Goal: Task Accomplishment & Management: Use online tool/utility

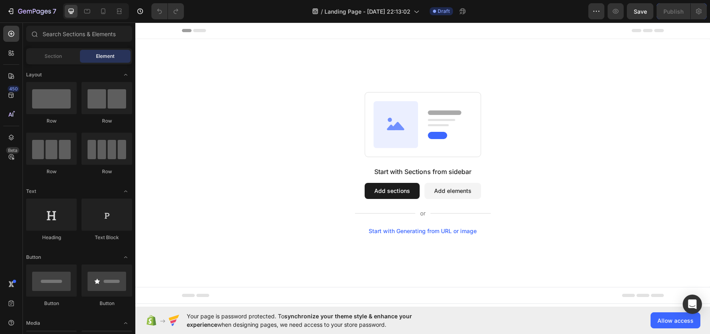
click at [389, 189] on button "Add sections" at bounding box center [392, 191] width 55 height 16
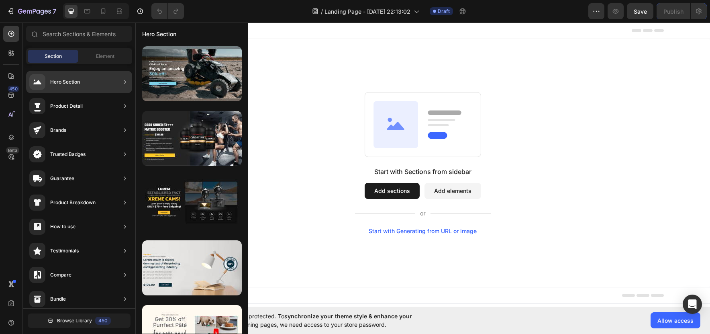
click at [103, 87] on div "Hero Section" at bounding box center [79, 82] width 106 height 23
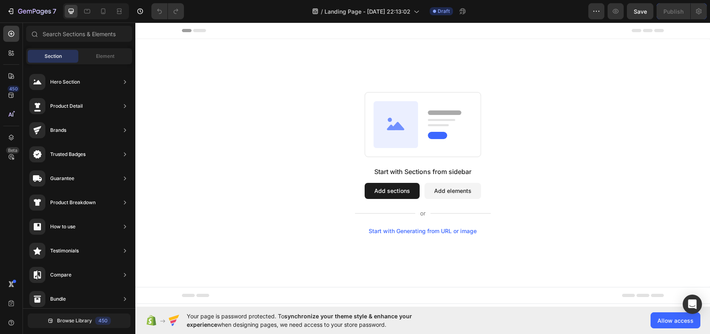
drag, startPoint x: 229, startPoint y: 106, endPoint x: 385, endPoint y: 82, distance: 158.1
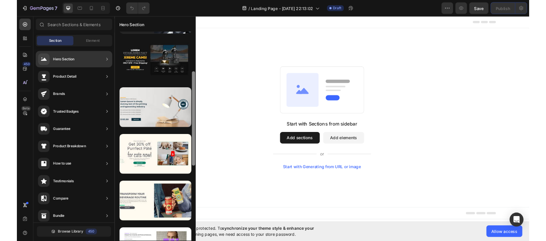
scroll to position [120, 0]
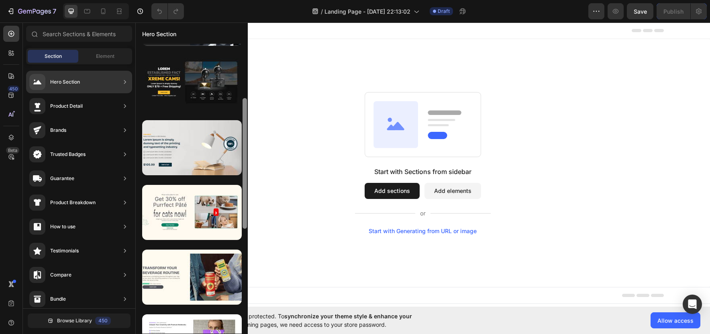
drag, startPoint x: 246, startPoint y: 98, endPoint x: 244, endPoint y: 153, distance: 54.3
click at [244, 153] on div at bounding box center [245, 163] width 4 height 131
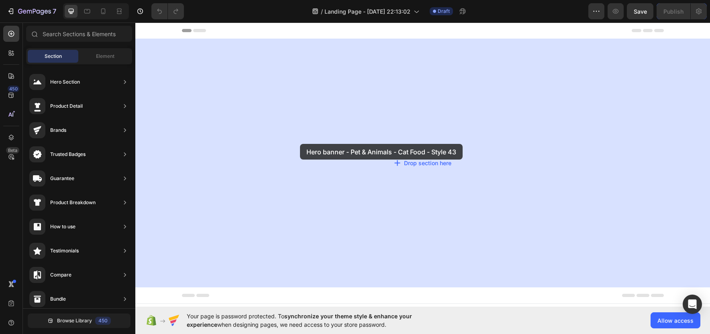
drag, startPoint x: 336, startPoint y: 250, endPoint x: 300, endPoint y: 144, distance: 112.1
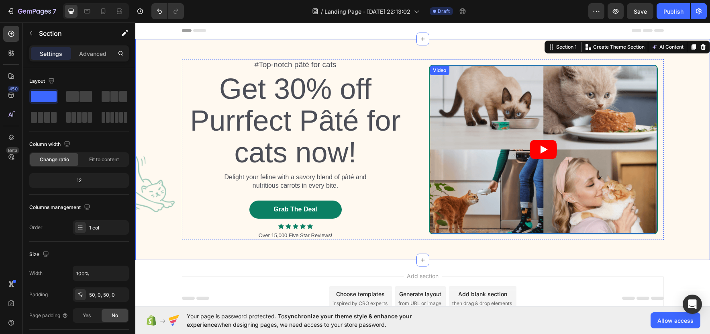
click at [495, 119] on article at bounding box center [543, 149] width 227 height 168
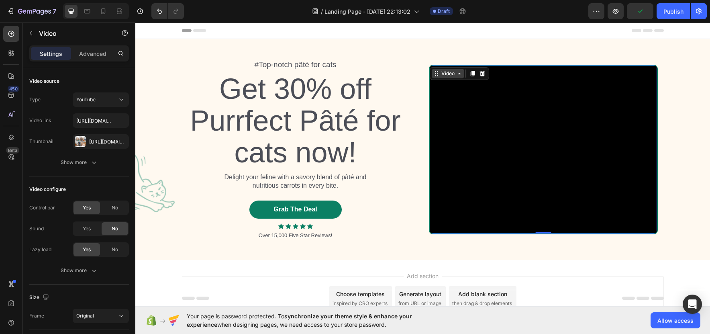
click at [456, 77] on div "Video" at bounding box center [448, 74] width 33 height 10
click at [480, 76] on icon at bounding box center [482, 74] width 5 height 6
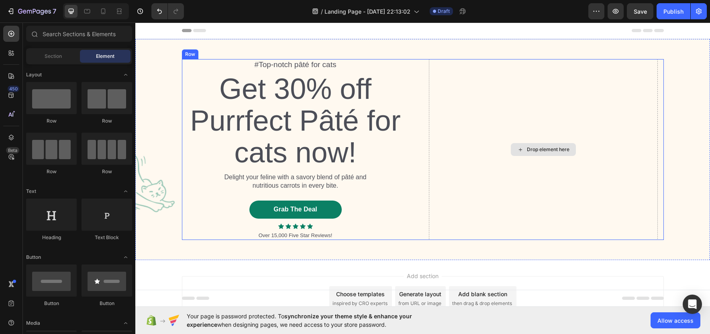
click at [542, 149] on div "Drop element here" at bounding box center [548, 149] width 43 height 6
click at [518, 148] on icon at bounding box center [521, 149] width 6 height 7
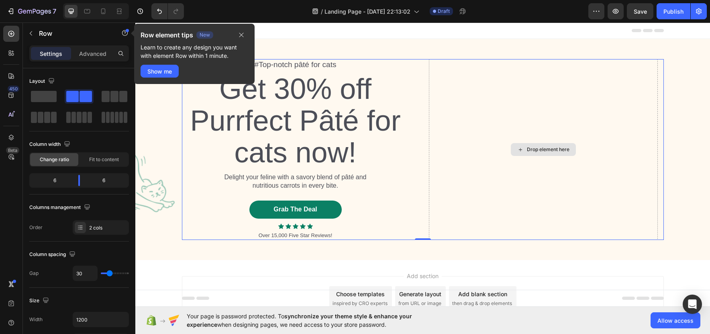
click at [487, 185] on div "Drop element here" at bounding box center [543, 149] width 229 height 181
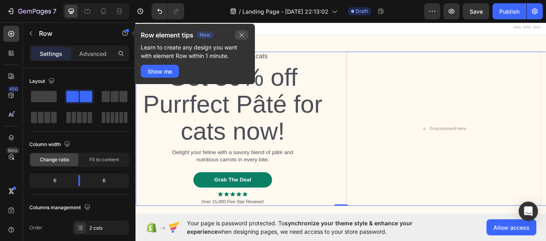
click at [244, 35] on icon "button" at bounding box center [241, 35] width 6 height 6
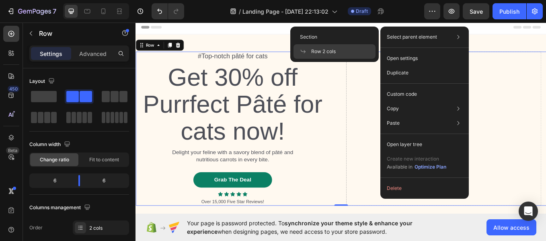
click at [426, 40] on p "Select parent element" at bounding box center [412, 36] width 50 height 7
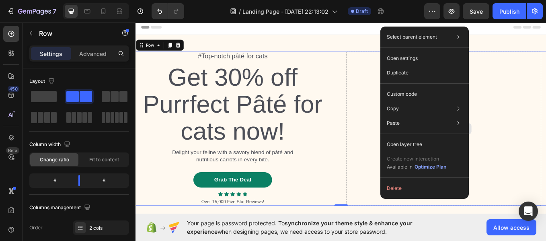
click at [554, 110] on div "Drop element here" at bounding box center [497, 147] width 229 height 181
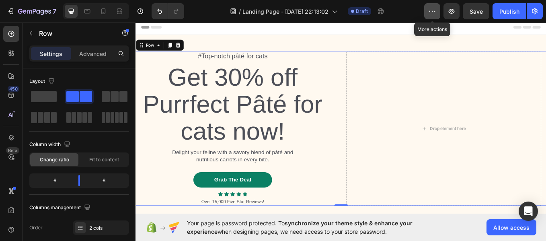
click at [434, 14] on icon "button" at bounding box center [432, 11] width 8 height 8
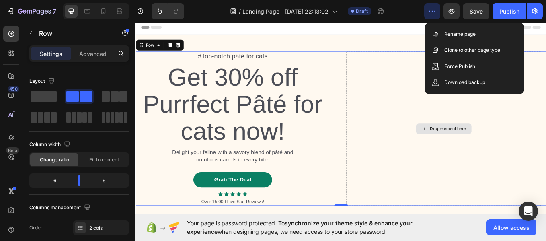
click at [428, 110] on div "Drop element here" at bounding box center [497, 147] width 229 height 181
click at [432, 7] on icon "button" at bounding box center [432, 11] width 8 height 8
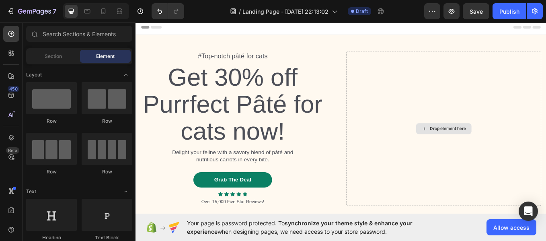
click at [489, 144] on div "Drop element here" at bounding box center [502, 147] width 43 height 6
click at [10, 33] on icon at bounding box center [11, 34] width 8 height 8
click at [9, 35] on icon at bounding box center [11, 34] width 8 height 8
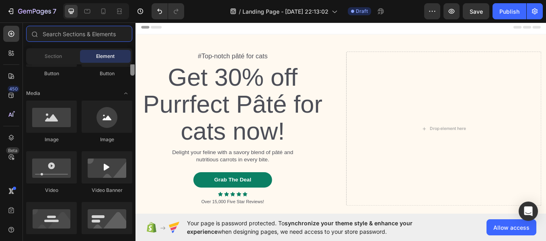
scroll to position [246, 0]
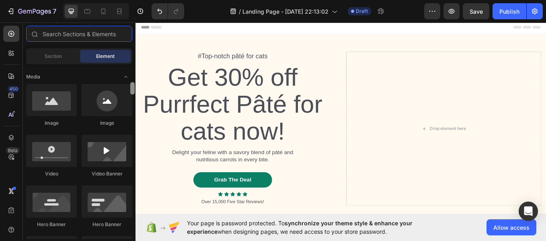
drag, startPoint x: 132, startPoint y: 72, endPoint x: 132, endPoint y: 90, distance: 18.1
click at [132, 90] on div at bounding box center [132, 88] width 4 height 12
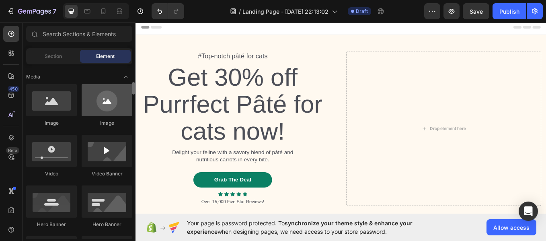
click at [101, 108] on div at bounding box center [107, 100] width 51 height 32
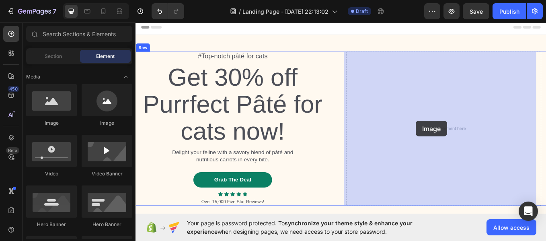
drag, startPoint x: 229, startPoint y: 128, endPoint x: 464, endPoint y: 138, distance: 235.3
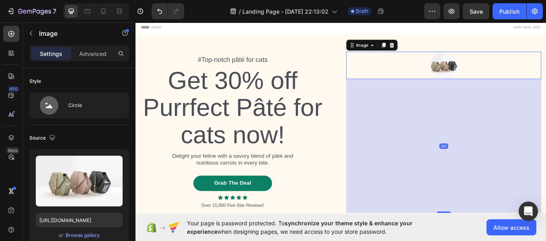
drag, startPoint x: 497, startPoint y: 162, endPoint x: 547, endPoint y: 257, distance: 107.5
click at [481, 319] on html "Header #Top-notch pâté for cats Text Block Get 30% off Purrfect Pâté for cats n…" at bounding box center [376, 192] width 482 height 345
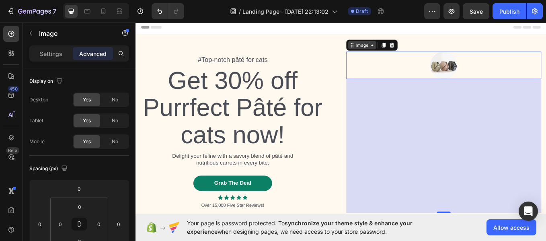
click at [389, 49] on icon at bounding box center [389, 49] width 6 height 6
click at [500, 81] on img at bounding box center [497, 73] width 32 height 32
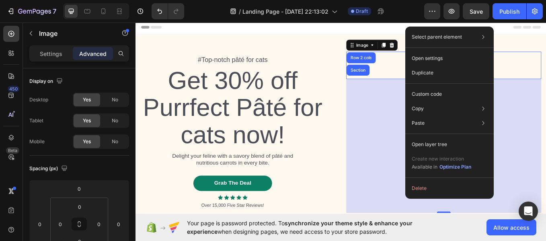
click at [413, 136] on div "391" at bounding box center [497, 167] width 229 height 157
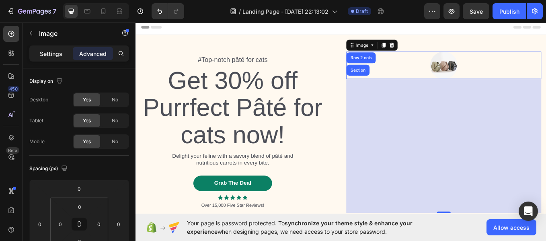
click at [49, 53] on p "Settings" at bounding box center [51, 53] width 23 height 8
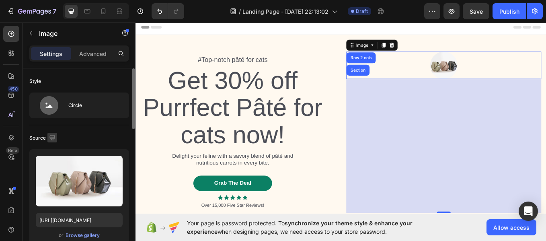
click at [50, 137] on icon "button" at bounding box center [51, 137] width 5 height 5
click at [39, 137] on div "Source" at bounding box center [43, 138] width 28 height 11
click at [83, 140] on div "Source" at bounding box center [79, 137] width 100 height 13
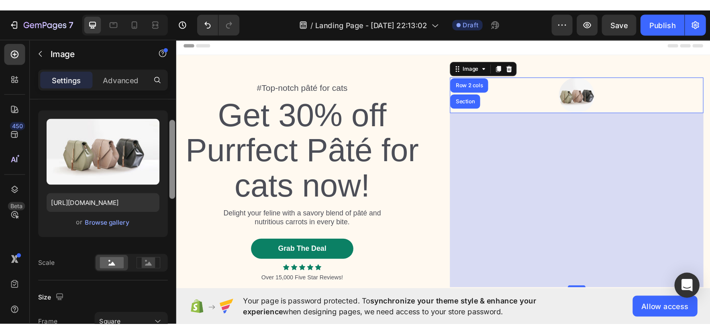
scroll to position [81, 0]
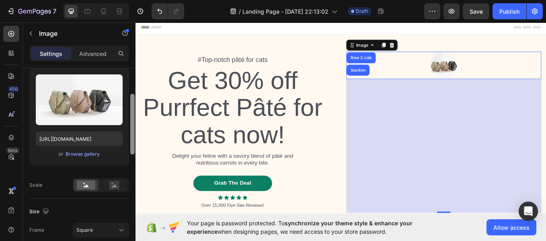
drag, startPoint x: 132, startPoint y: 97, endPoint x: 131, endPoint y: 122, distance: 25.4
click at [131, 122] on div at bounding box center [132, 124] width 4 height 61
click at [81, 153] on div "Browse gallery" at bounding box center [82, 153] width 34 height 7
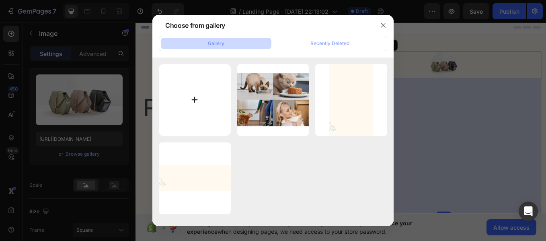
click at [184, 98] on input "file" at bounding box center [195, 100] width 72 height 72
type input "C:\fakepath\600.png"
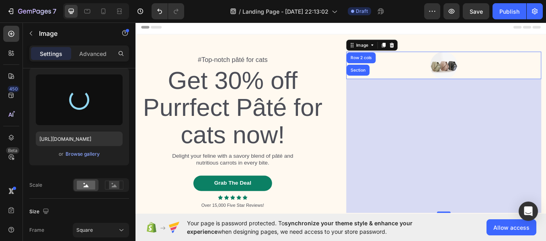
click at [508, 80] on div at bounding box center [497, 73] width 229 height 32
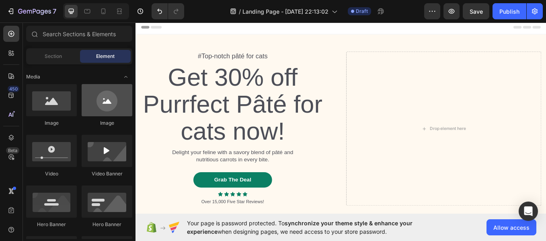
click at [97, 105] on div at bounding box center [107, 100] width 51 height 32
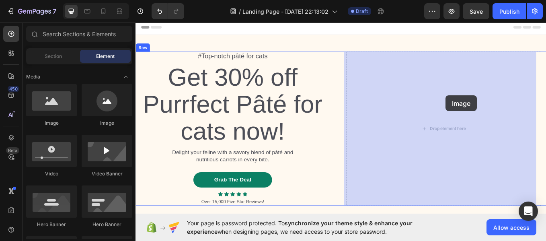
drag, startPoint x: 231, startPoint y: 125, endPoint x: 499, endPoint y: 108, distance: 269.4
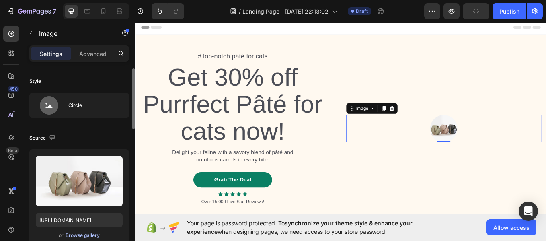
click at [86, 236] on div "Browse gallery" at bounding box center [82, 234] width 34 height 7
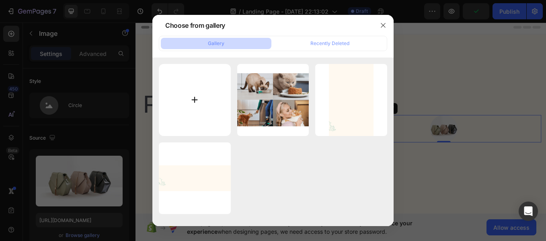
click at [189, 118] on input "file" at bounding box center [195, 100] width 72 height 72
type input "C:\fakepath\600.png"
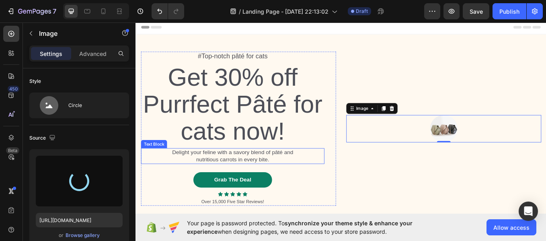
type input "[URL][DOMAIN_NAME]"
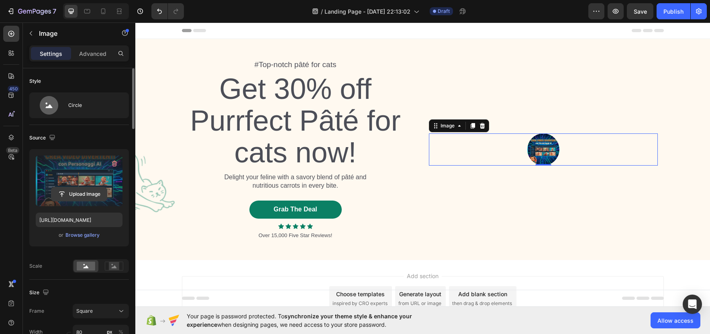
click at [78, 194] on input "file" at bounding box center [78, 194] width 55 height 14
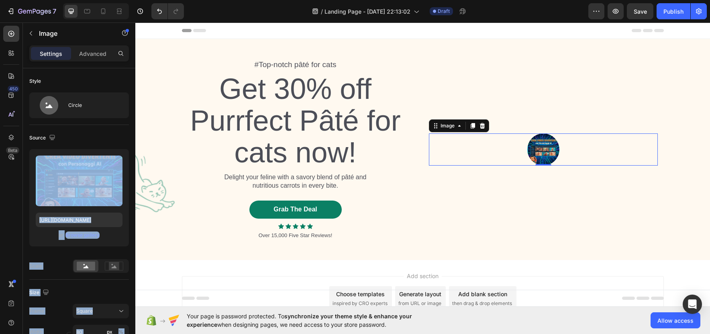
drag, startPoint x: 220, startPoint y: 197, endPoint x: 509, endPoint y: 145, distance: 293.9
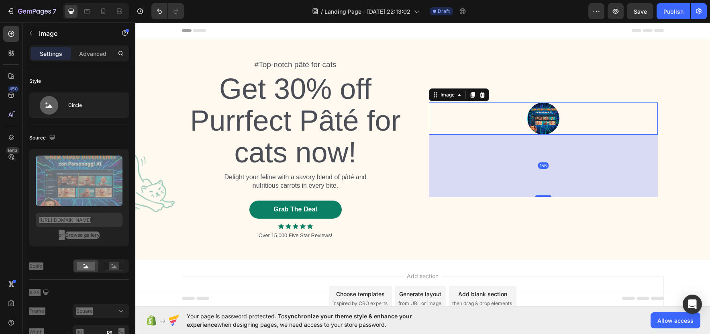
drag, startPoint x: 544, startPoint y: 164, endPoint x: 544, endPoint y: 226, distance: 62.3
click at [544, 226] on div "Image 155" at bounding box center [543, 149] width 229 height 181
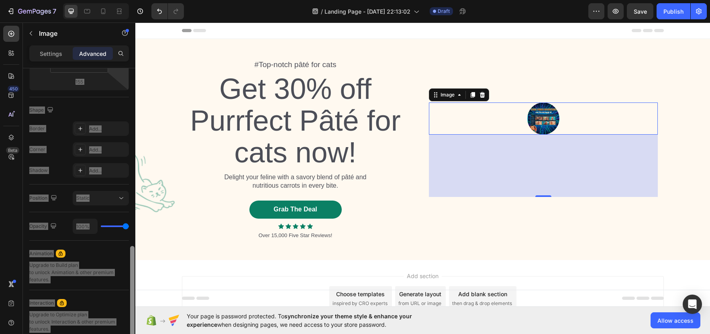
scroll to position [234, 0]
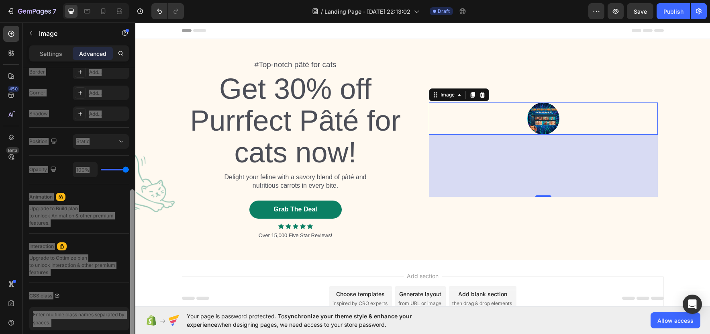
drag, startPoint x: 133, startPoint y: 155, endPoint x: 0, endPoint y: 253, distance: 165.5
click at [135, 276] on div at bounding box center [132, 212] width 6 height 288
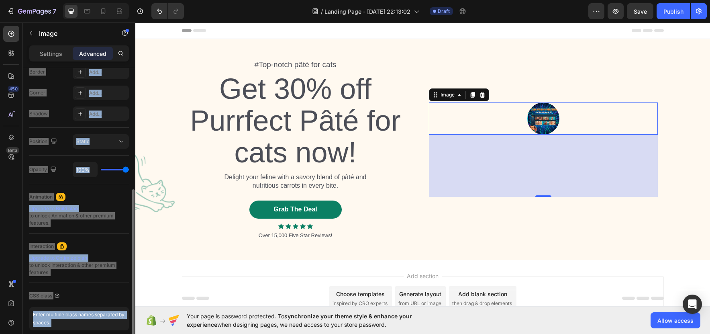
click at [113, 168] on div "100%" at bounding box center [101, 169] width 56 height 15
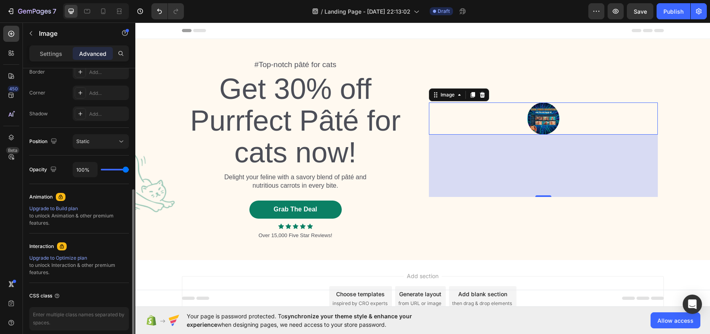
type input "93%"
type input "93"
type input "83%"
type input "83"
type input "81%"
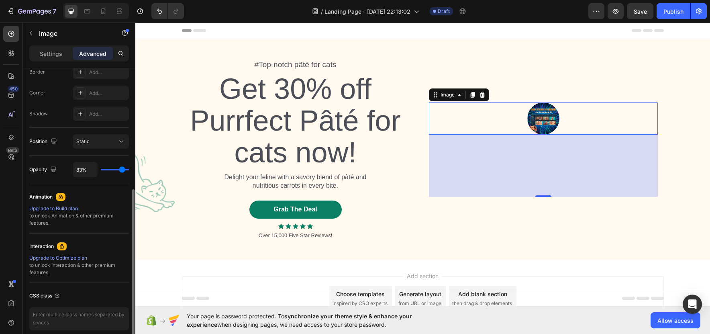
type input "81"
type input "78%"
type input "78"
type input "76%"
type input "76"
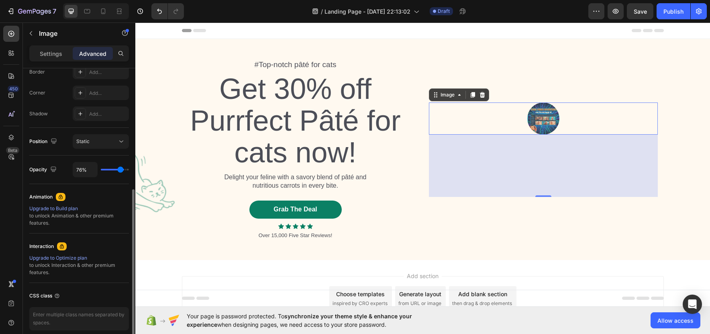
type input "74%"
type input "74"
type input "72%"
type input "72"
type input "67%"
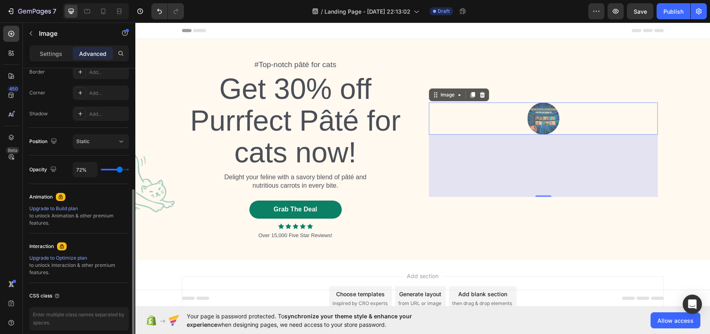
type input "67"
type input "65%"
type input "65"
type input "61%"
type input "61"
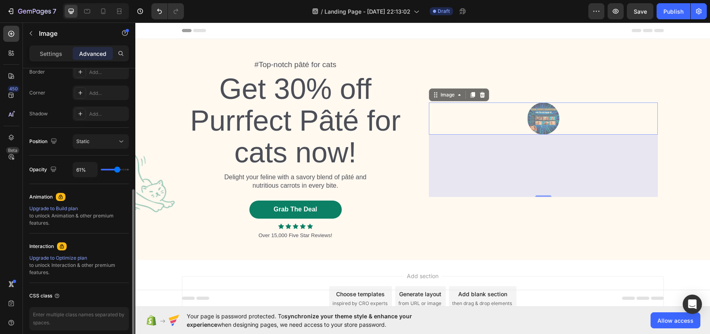
type input "59%"
type input "59"
type input "56%"
type input "56"
type input "54%"
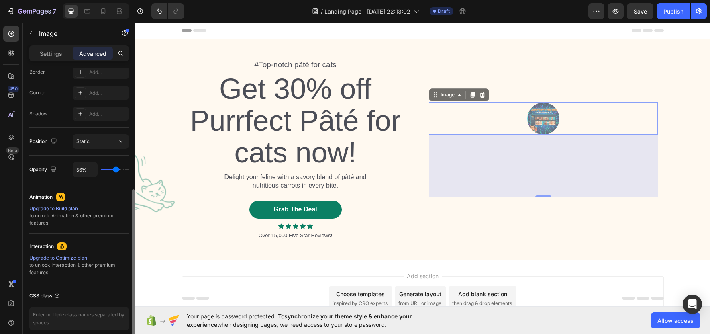
type input "54"
type input "61%"
type input "61"
type input "89%"
type input "89"
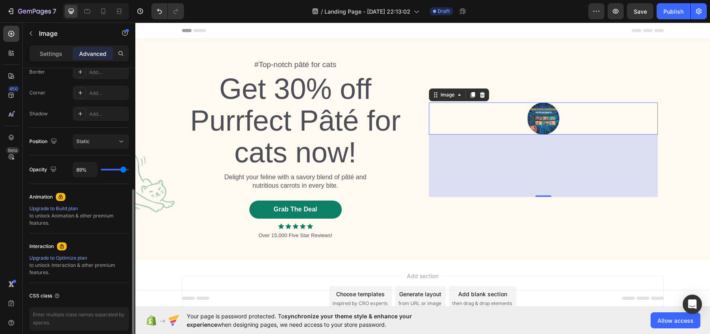
type input "100%"
type input "100"
drag, startPoint x: 126, startPoint y: 171, endPoint x: 141, endPoint y: 172, distance: 14.9
click at [129, 170] on input "range" at bounding box center [115, 170] width 28 height 2
click at [117, 143] on div "Static" at bounding box center [96, 141] width 41 height 7
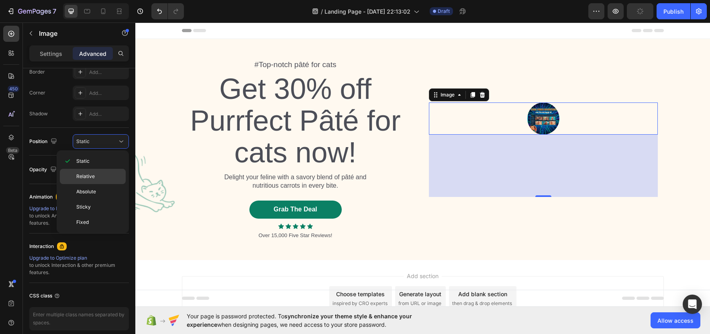
click at [106, 177] on p "Relative" at bounding box center [99, 176] width 46 height 7
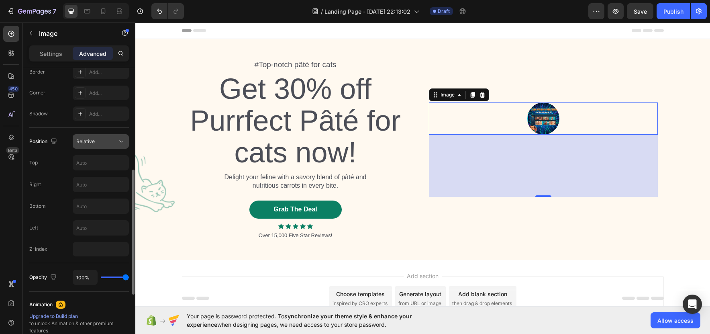
click at [119, 143] on icon at bounding box center [121, 141] width 8 height 8
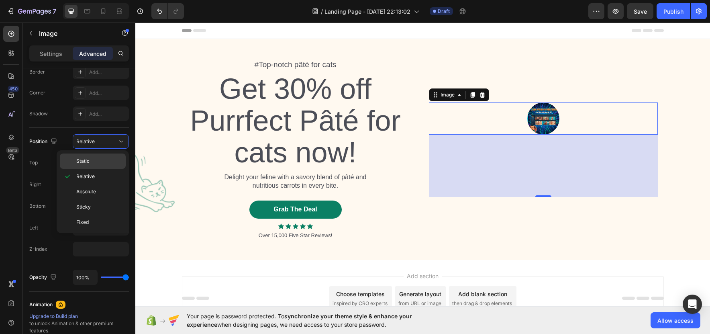
click at [113, 162] on p "Static" at bounding box center [99, 161] width 46 height 7
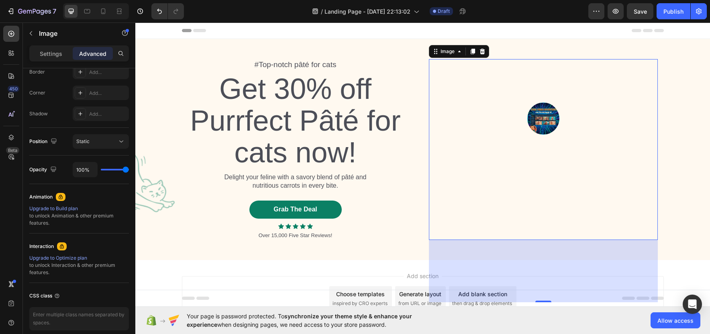
click at [544, 119] on img at bounding box center [544, 118] width 32 height 32
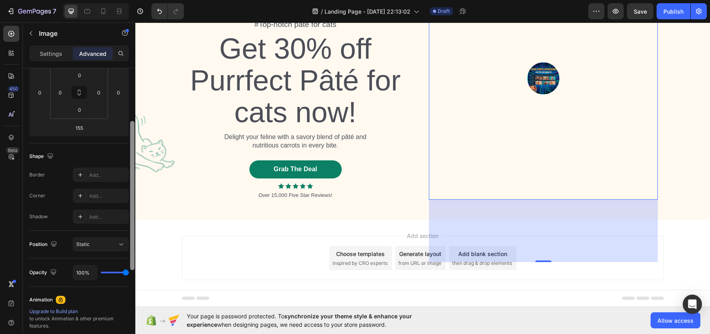
scroll to position [118, 0]
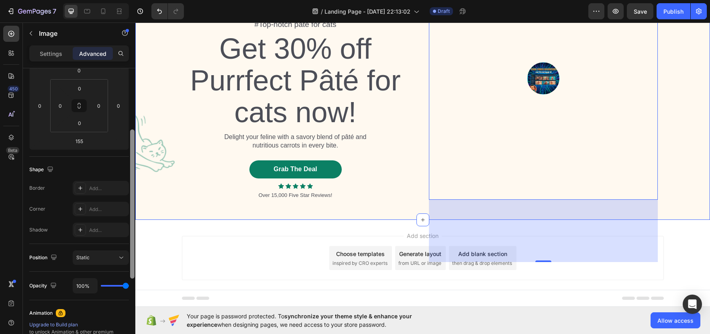
drag, startPoint x: 267, startPoint y: 220, endPoint x: 266, endPoint y: 132, distance: 88.0
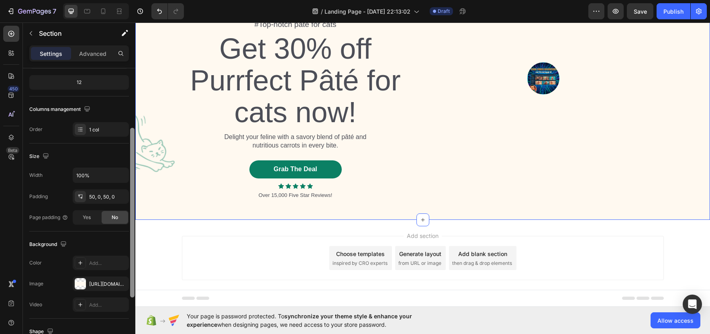
scroll to position [99, 0]
click at [110, 149] on div "Size" at bounding box center [79, 155] width 100 height 13
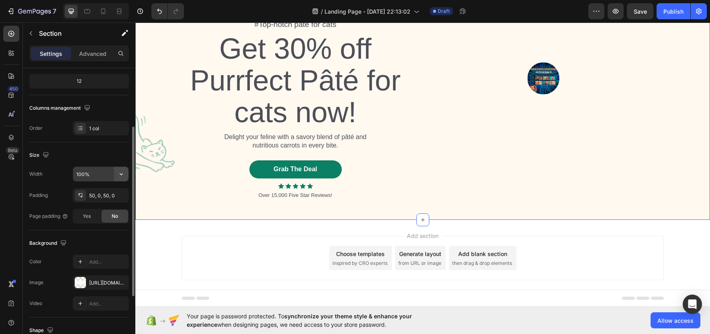
click at [116, 173] on button "button" at bounding box center [121, 174] width 14 height 14
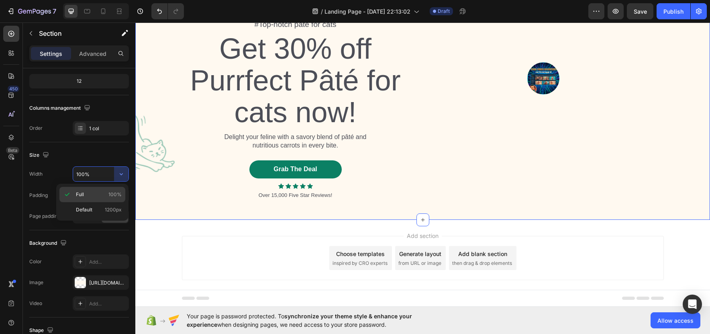
click at [86, 190] on div "Full 100%" at bounding box center [92, 194] width 66 height 15
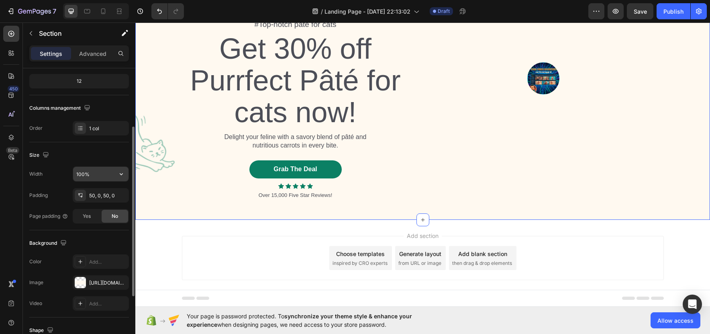
click at [108, 172] on input "100%" at bounding box center [100, 174] width 55 height 14
click at [121, 173] on icon "button" at bounding box center [121, 174] width 8 height 8
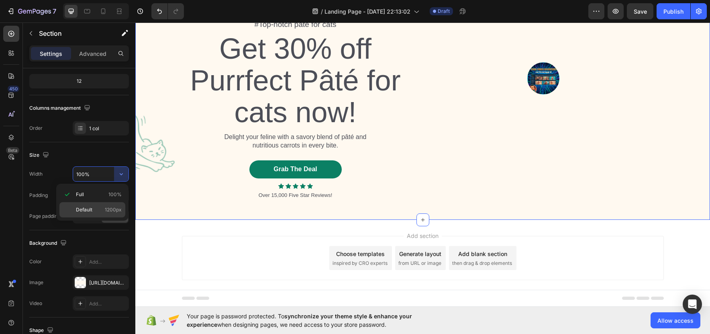
click at [108, 211] on span "1200px" at bounding box center [113, 209] width 17 height 7
type input "1200"
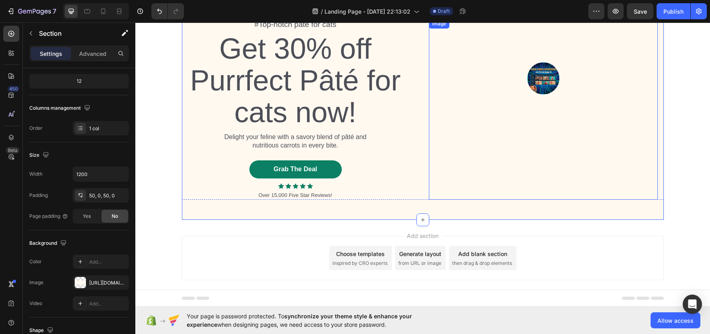
click at [539, 84] on img at bounding box center [544, 78] width 32 height 32
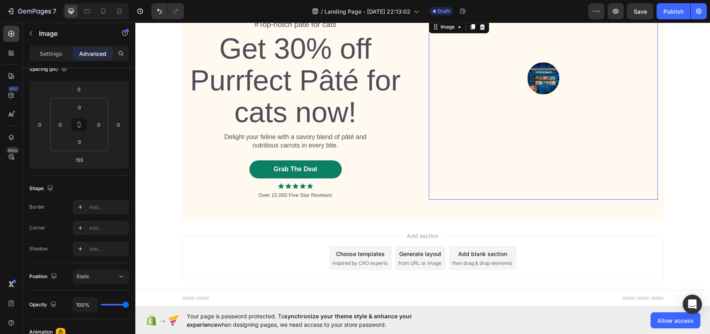
scroll to position [0, 0]
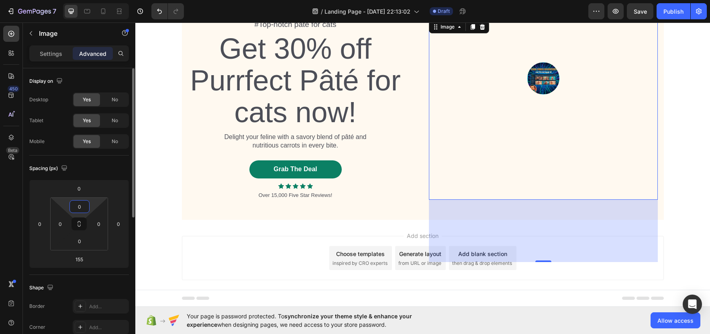
click at [79, 207] on input "0" at bounding box center [80, 207] width 16 height 12
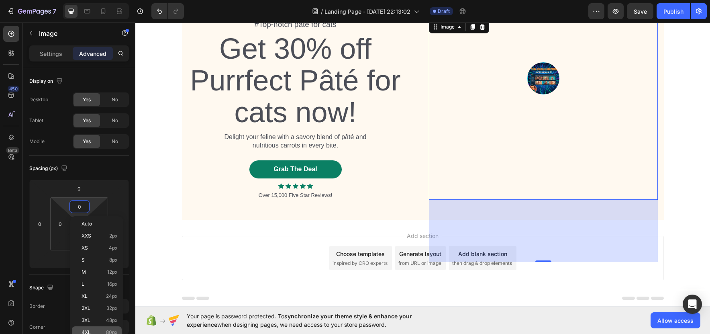
click at [97, 330] on p "4XL 80px" at bounding box center [100, 332] width 36 height 6
type input "80"
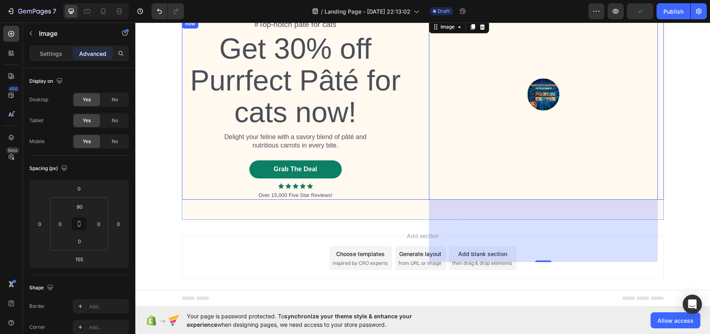
click at [491, 147] on div "Image 155" at bounding box center [543, 109] width 229 height 181
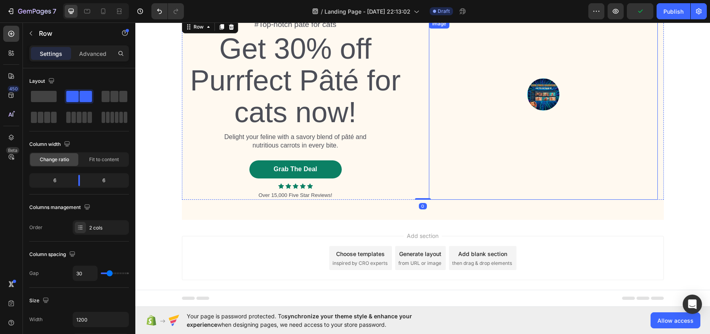
click at [547, 96] on img at bounding box center [544, 94] width 32 height 32
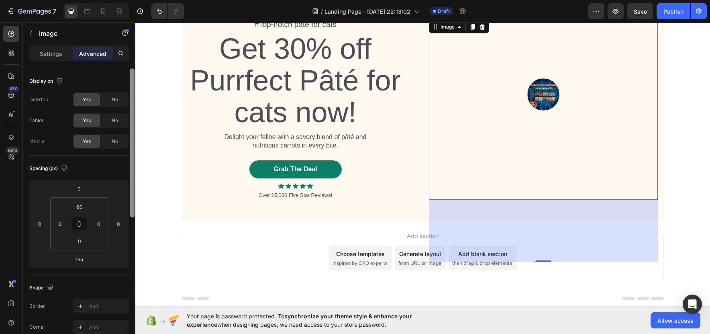
drag, startPoint x: 132, startPoint y: 94, endPoint x: 134, endPoint y: 49, distance: 45.0
click at [134, 49] on div "Settings Advanced Display on Desktop Yes No Tablet Yes No Mobile Yes No Spacing…" at bounding box center [79, 200] width 113 height 311
click at [37, 52] on div "Settings" at bounding box center [51, 53] width 40 height 13
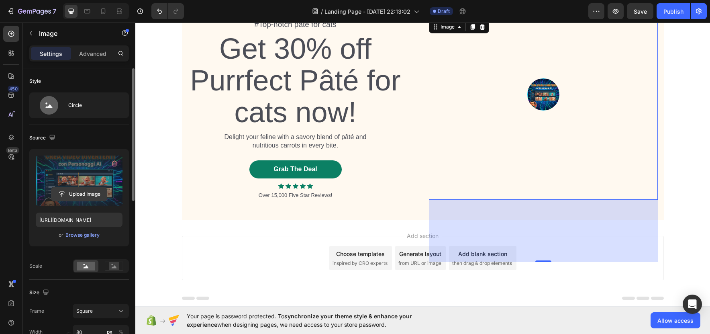
click at [82, 192] on input "file" at bounding box center [78, 194] width 55 height 14
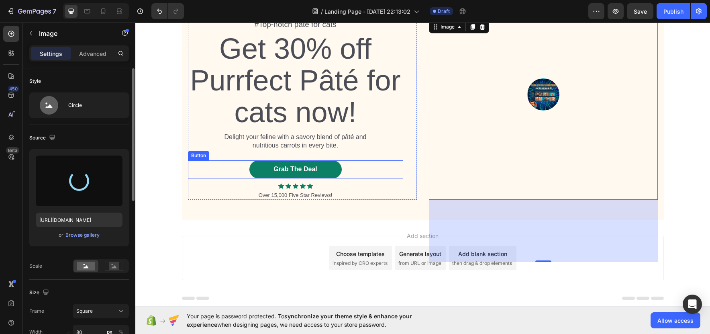
type input "[URL][DOMAIN_NAME]"
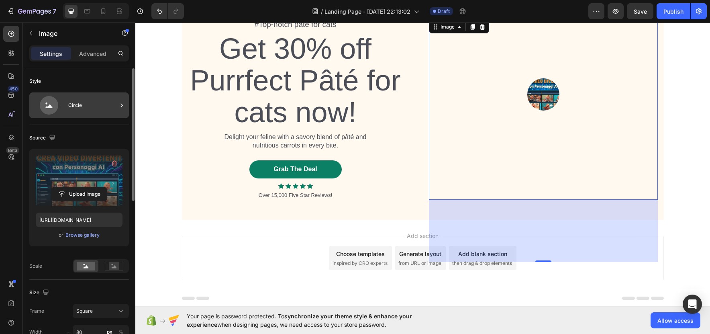
click at [70, 102] on div "Circle" at bounding box center [92, 105] width 49 height 18
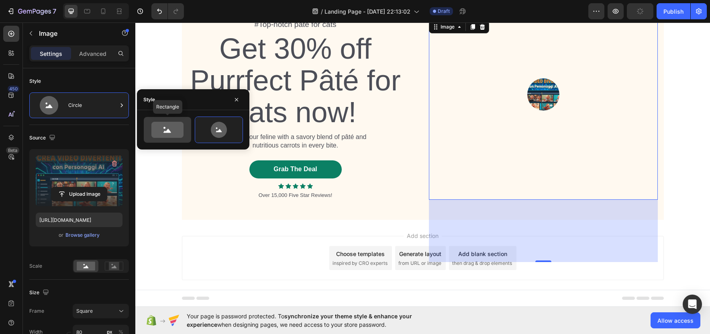
click at [183, 127] on icon at bounding box center [167, 130] width 32 height 16
type input "100"
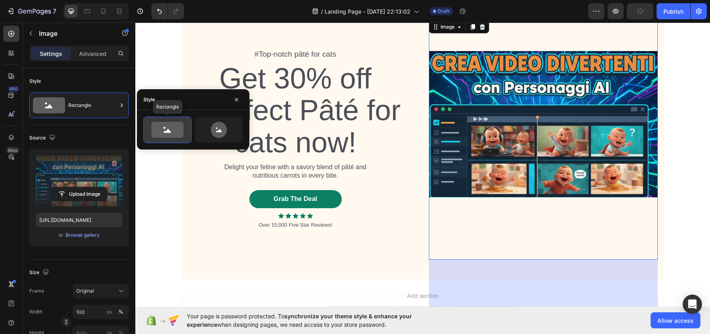
scroll to position [70, 0]
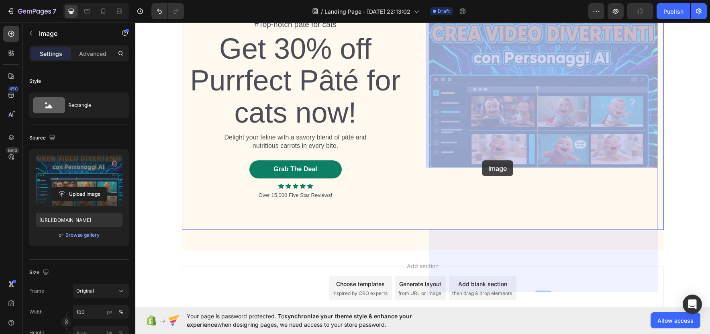
drag, startPoint x: 482, startPoint y: 127, endPoint x: 482, endPoint y: 160, distance: 33.3
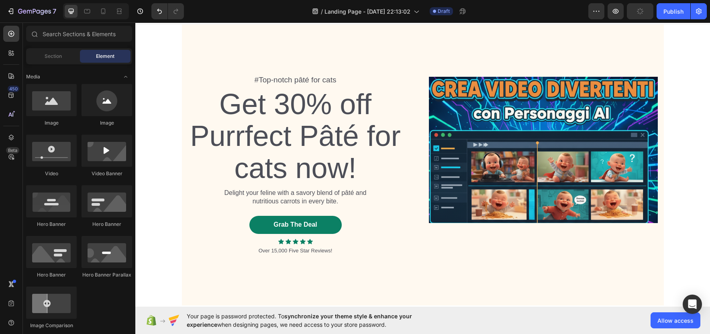
scroll to position [16, 0]
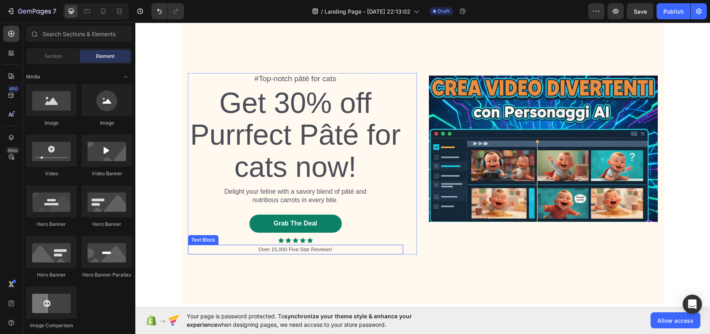
click at [307, 245] on div "Over 15,000 Five Star Reviews!" at bounding box center [295, 250] width 215 height 10
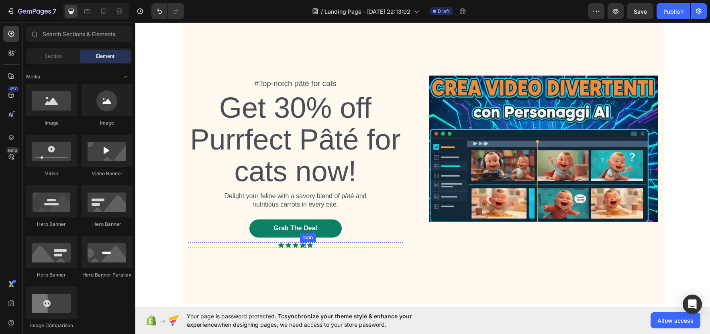
click at [300, 245] on icon at bounding box center [303, 244] width 6 height 5
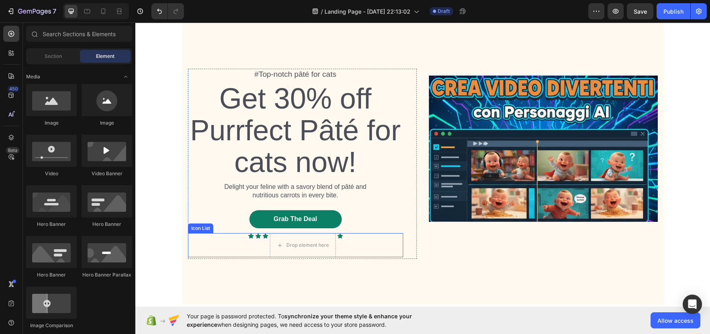
click at [360, 243] on div "Icon Icon Icon Drop element here Icon" at bounding box center [295, 245] width 215 height 24
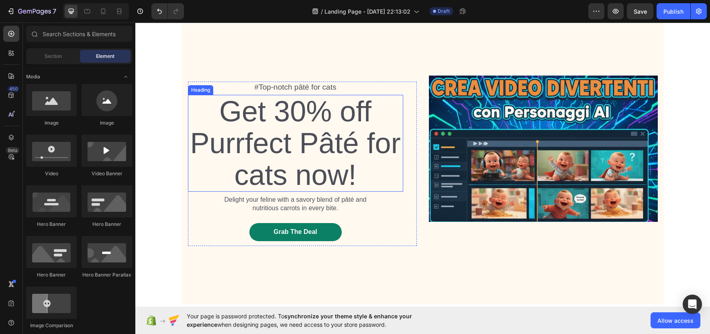
click at [319, 115] on h2 "Get 30% off Purrfect Pâté for cats now!" at bounding box center [295, 143] width 215 height 97
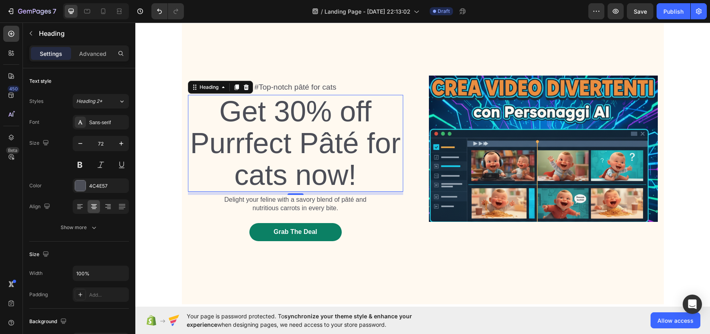
click at [308, 176] on h2 "Get 30% off Purrfect Pâté for cats now!" at bounding box center [295, 143] width 215 height 97
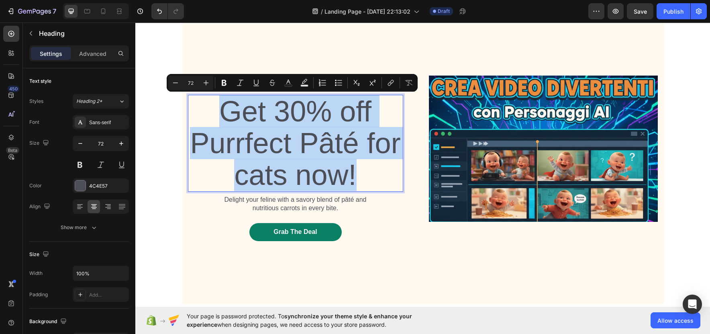
drag, startPoint x: 366, startPoint y: 178, endPoint x: 217, endPoint y: 121, distance: 159.7
click at [217, 121] on p "Get 30% off Purrfect Pâté for cats now!" at bounding box center [296, 144] width 214 height 96
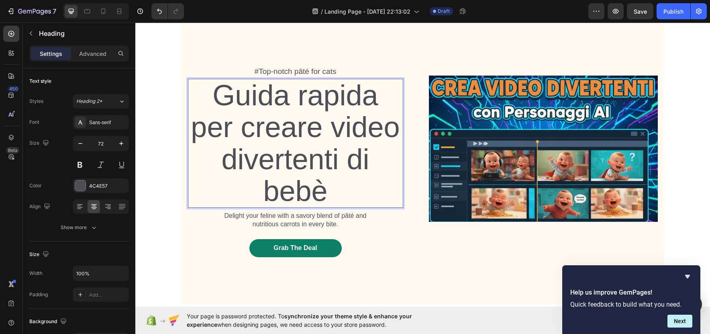
scroll to position [0, 0]
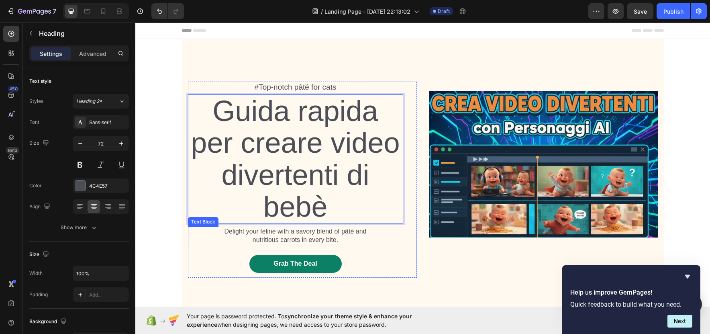
click at [288, 237] on p "Delight your feline with a savory blend of pâté and nutritious carrots in every…" at bounding box center [296, 235] width 154 height 17
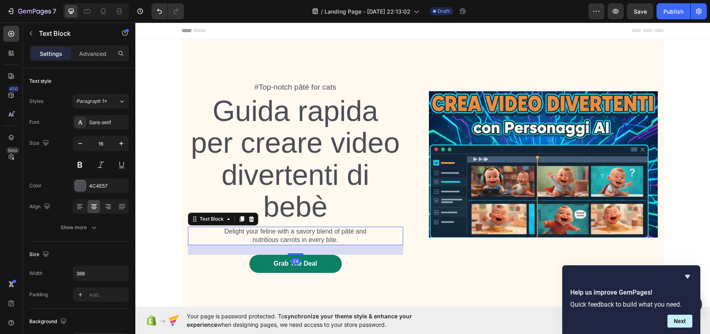
click at [310, 241] on p "Delight your feline with a savory blend of pâté and nutritious carrots in every…" at bounding box center [296, 235] width 154 height 17
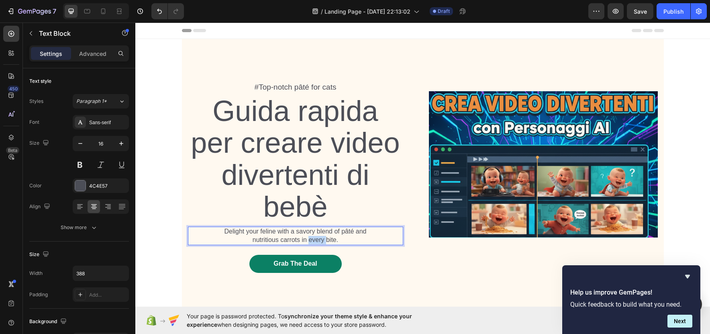
click at [310, 241] on p "Delight your feline with a savory blend of pâté and nutritious carrots in every…" at bounding box center [296, 235] width 154 height 17
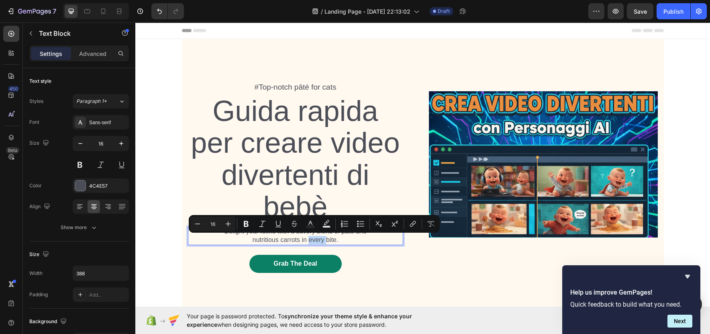
click at [310, 241] on p "Delight your feline with a savory blend of pâté and nutritious carrots in every…" at bounding box center [296, 235] width 154 height 17
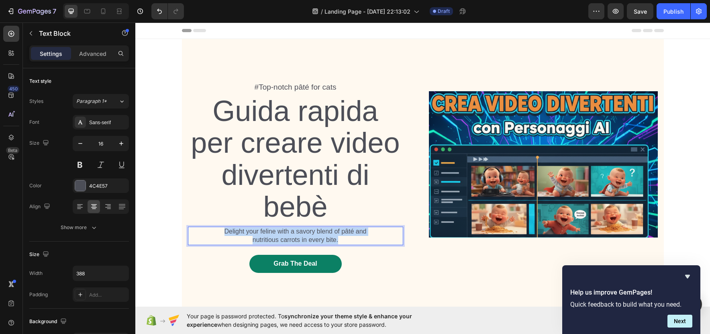
click at [310, 241] on p "Delight your feline with a savory blend of pâté and nutritious carrots in every…" at bounding box center [296, 235] width 154 height 17
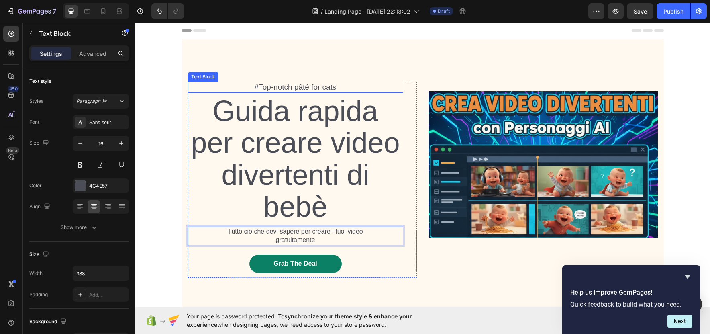
click at [292, 90] on p "#Top-notch pâté for cats" at bounding box center [296, 87] width 214 height 10
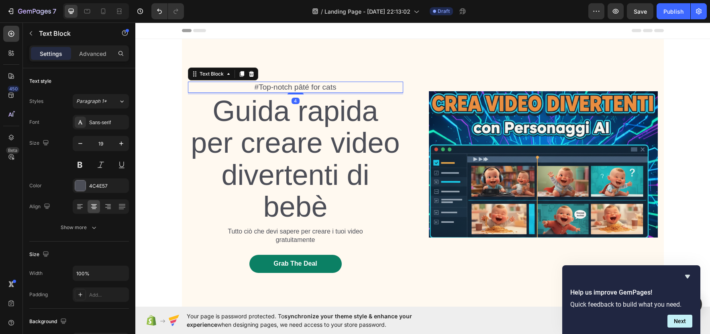
click at [303, 86] on p "#Top-notch pâté for cats" at bounding box center [296, 87] width 214 height 10
click at [337, 88] on p "#Top-notch pâté for cats" at bounding box center [296, 87] width 214 height 10
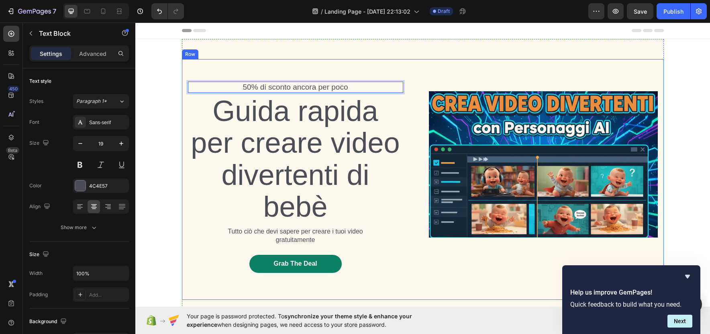
click at [335, 65] on div "50% di sconto ancora per poco Text Block 4 Guida rapida per creare video divert…" at bounding box center [302, 179] width 229 height 241
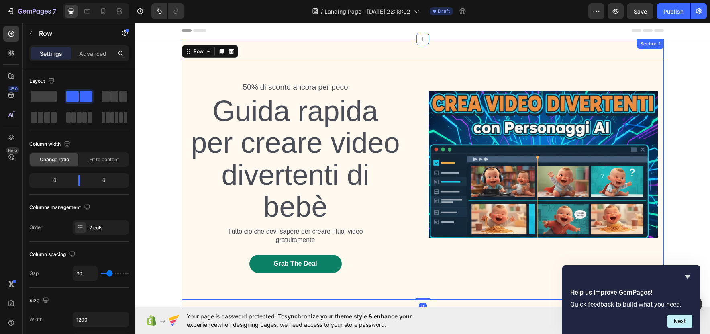
click at [311, 47] on div "50% di sconto ancora per poco Text Block Guida rapida per creare video diverten…" at bounding box center [423, 179] width 482 height 281
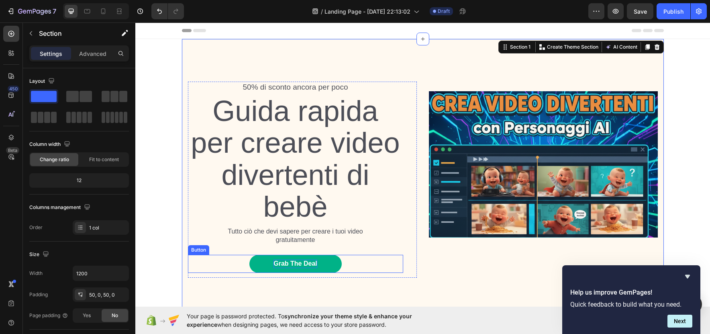
click at [281, 264] on div "Grab The Deal" at bounding box center [295, 264] width 43 height 8
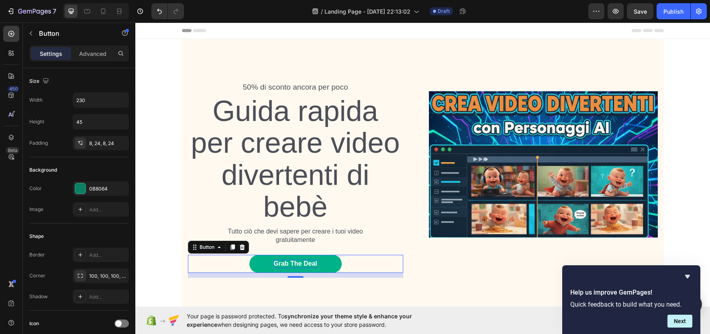
click at [304, 264] on div "Grab The Deal" at bounding box center [295, 264] width 43 height 8
click at [304, 264] on p "Grab The Deal" at bounding box center [295, 264] width 43 height 8
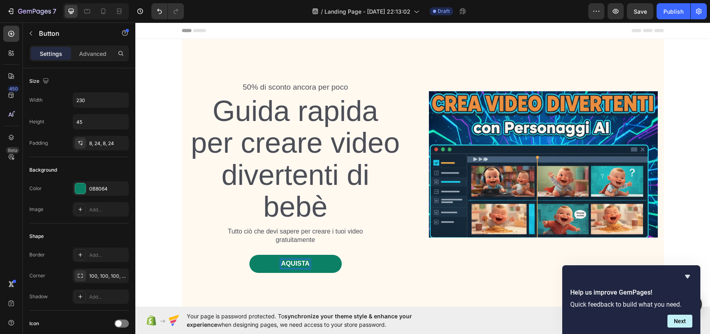
click at [250, 255] on button "AQUISTA" at bounding box center [296, 264] width 92 height 18
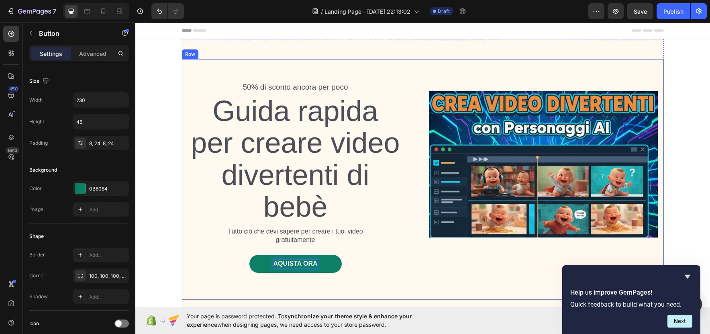
click at [418, 279] on div "50% di sconto ancora per poco Text Block Guida rapida per creare video diverten…" at bounding box center [423, 179] width 482 height 241
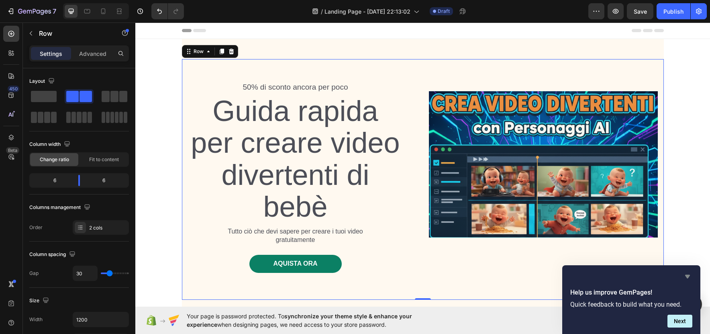
click at [687, 275] on icon "Hide survey" at bounding box center [687, 277] width 5 height 4
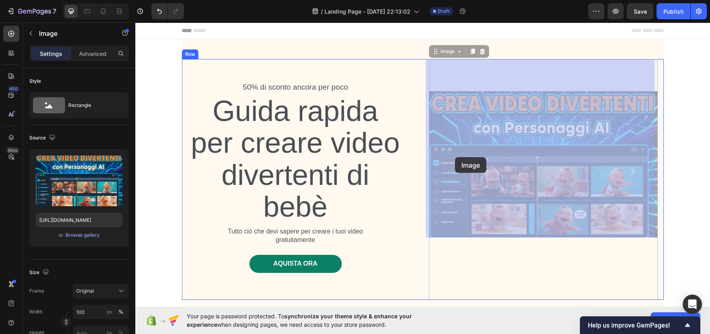
drag, startPoint x: 502, startPoint y: 154, endPoint x: 455, endPoint y: 157, distance: 46.7
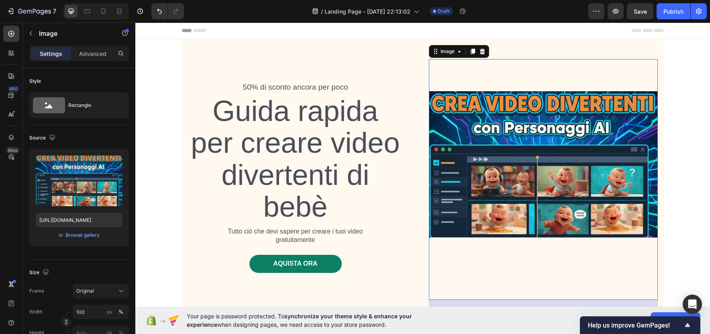
click at [167, 277] on div "50% di sconto ancora per poco Text Block Guida rapida per creare video diverten…" at bounding box center [422, 179] width 575 height 281
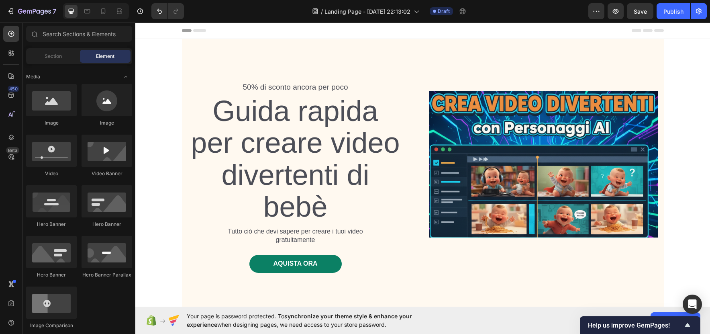
click at [193, 31] on icon at bounding box center [199, 30] width 13 height 3
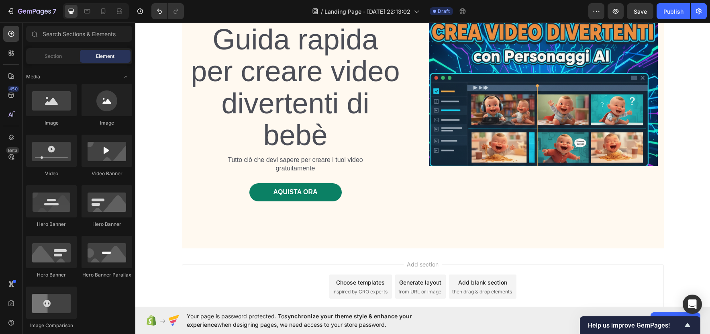
scroll to position [78, 0]
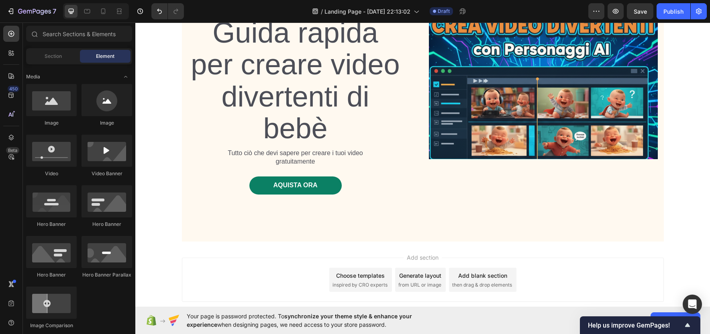
click at [354, 283] on span "inspired by CRO experts" at bounding box center [360, 284] width 55 height 7
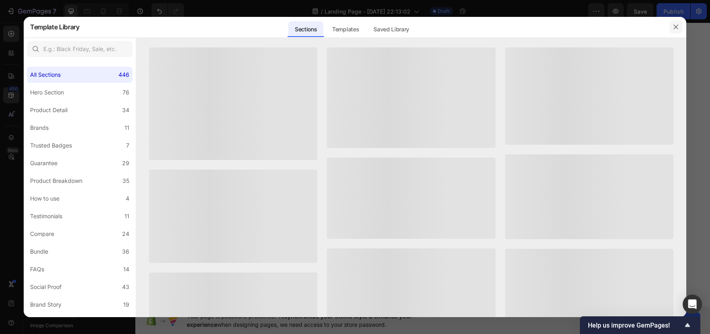
click at [673, 24] on icon "button" at bounding box center [676, 27] width 6 height 6
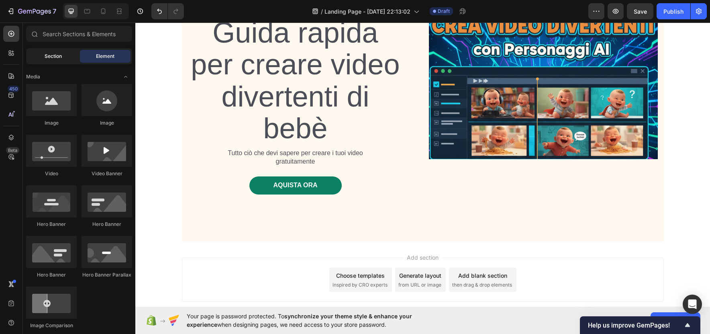
click at [61, 55] on span "Section" at bounding box center [53, 56] width 17 height 7
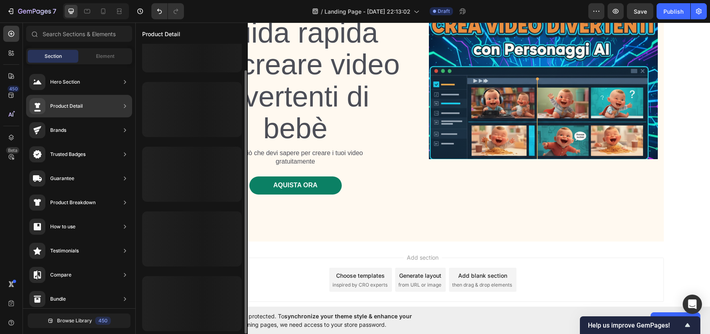
scroll to position [29, 0]
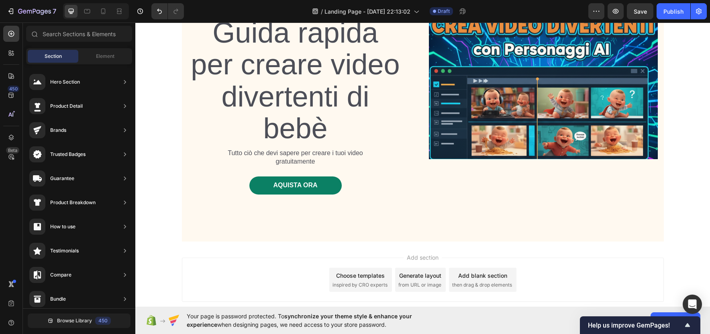
drag, startPoint x: 193, startPoint y: 274, endPoint x: 314, endPoint y: 250, distance: 123.3
drag, startPoint x: 208, startPoint y: 246, endPoint x: 213, endPoint y: 240, distance: 7.2
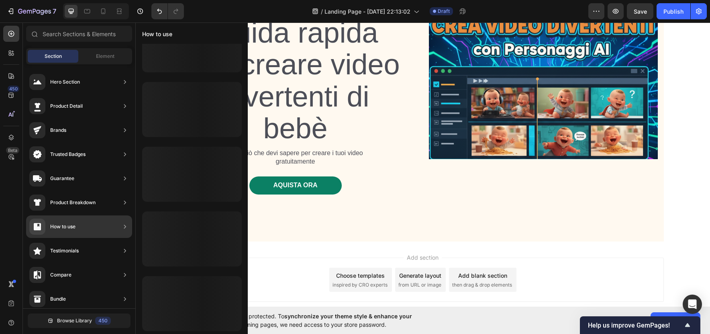
click at [63, 232] on div "How to use" at bounding box center [52, 227] width 46 height 16
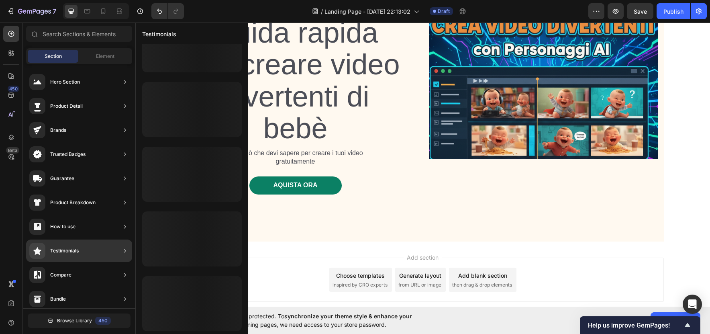
click at [79, 252] on div "Testimonials" at bounding box center [64, 251] width 29 height 8
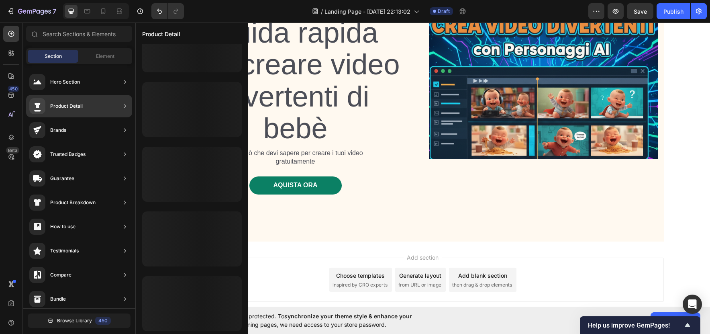
click at [68, 101] on div "Product Detail" at bounding box center [55, 106] width 53 height 16
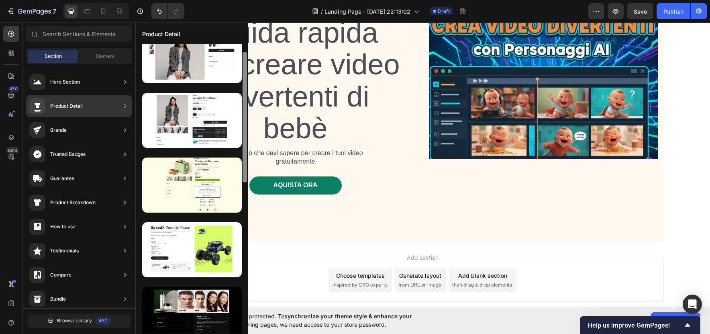
scroll to position [1, 0]
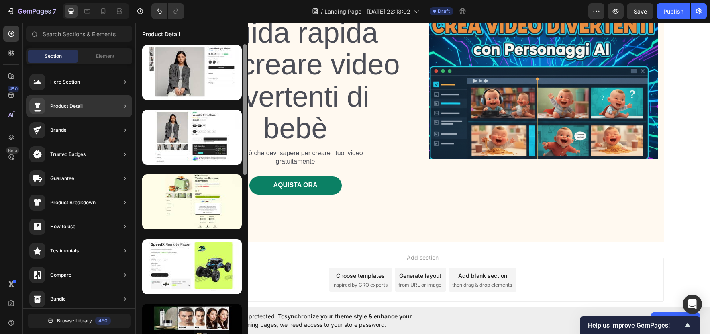
drag, startPoint x: 245, startPoint y: 175, endPoint x: 239, endPoint y: 162, distance: 13.8
click at [239, 162] on div at bounding box center [192, 189] width 112 height 290
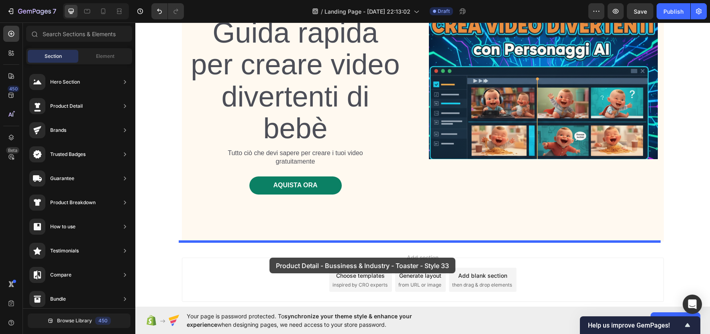
drag, startPoint x: 305, startPoint y: 236, endPoint x: 270, endPoint y: 258, distance: 41.8
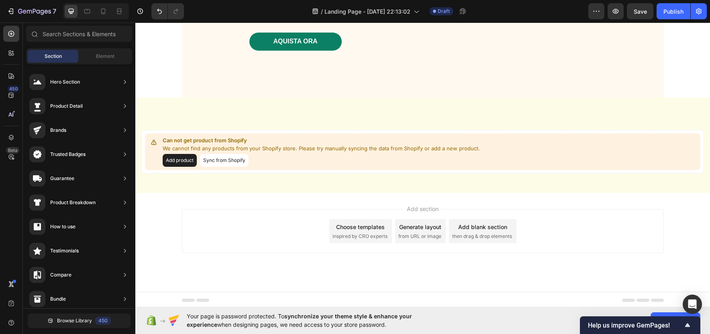
scroll to position [224, 0]
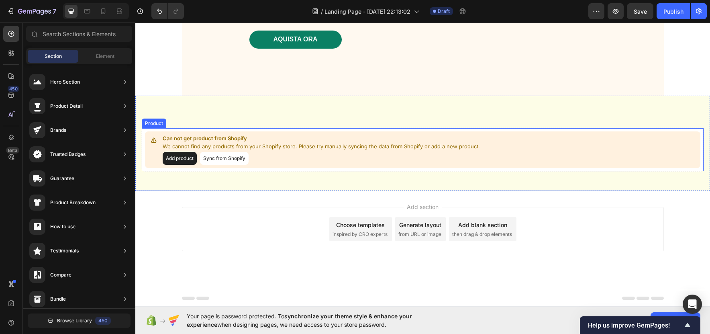
click at [186, 160] on button "Add product" at bounding box center [180, 158] width 34 height 13
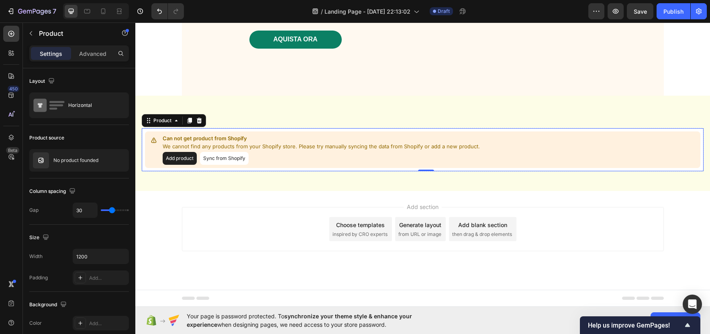
click at [214, 158] on button "Sync from Shopify" at bounding box center [224, 158] width 49 height 13
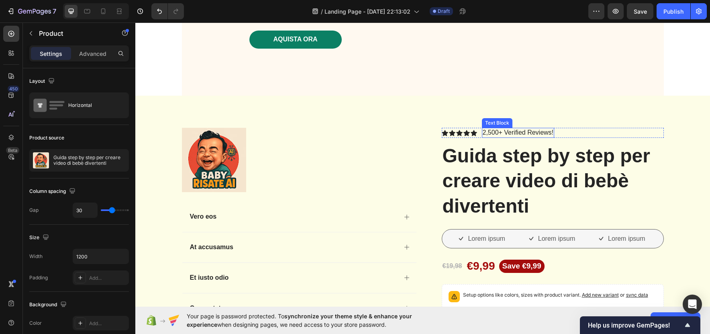
click at [487, 133] on p "2,500+ Verified Reviews!" at bounding box center [518, 133] width 71 height 8
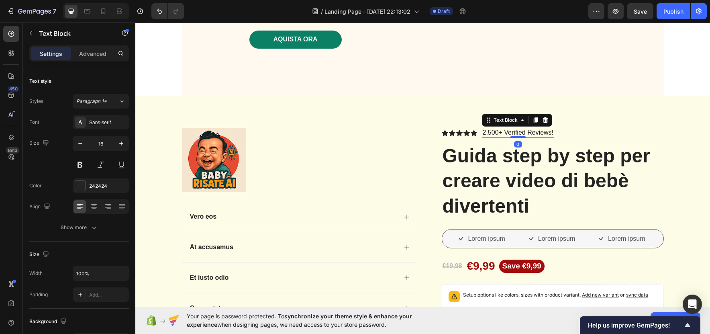
click at [496, 133] on p "2,500+ Verified Reviews!" at bounding box center [518, 133] width 71 height 8
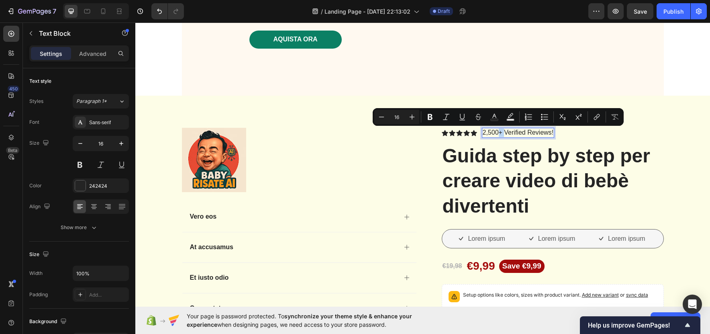
click at [496, 133] on p "2,500+ Verified Reviews!" at bounding box center [518, 133] width 71 height 8
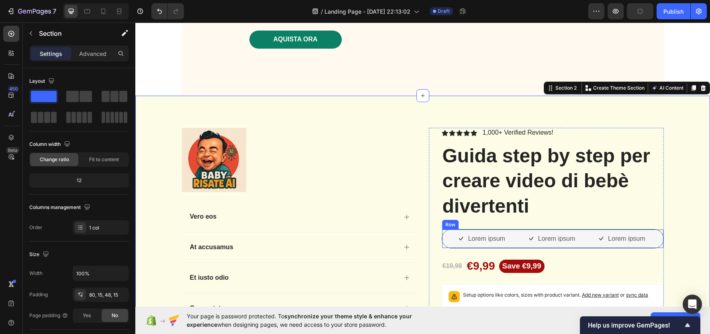
click at [523, 247] on div "Lorem ipsum Item List Lorem ipsum Item List Lorem ipsum Item List Row" at bounding box center [553, 238] width 222 height 19
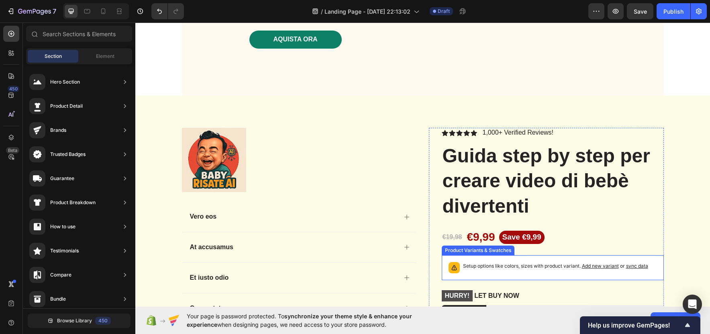
click at [513, 276] on div "Setup options like colors, sizes with product variant. Add new variant or sync …" at bounding box center [553, 268] width 215 height 18
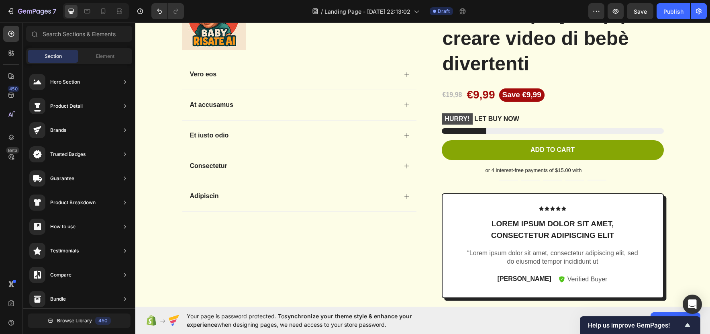
scroll to position [365, 0]
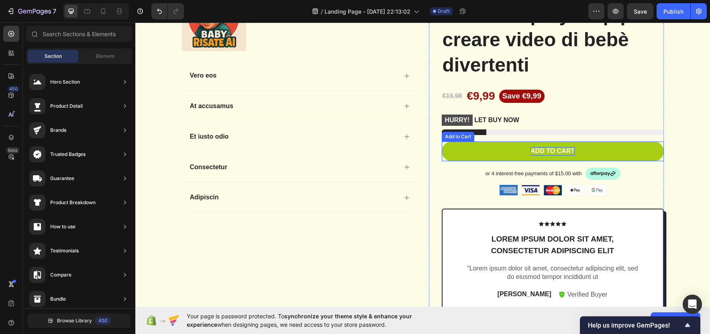
click at [553, 153] on div "Add to cart" at bounding box center [553, 151] width 44 height 8
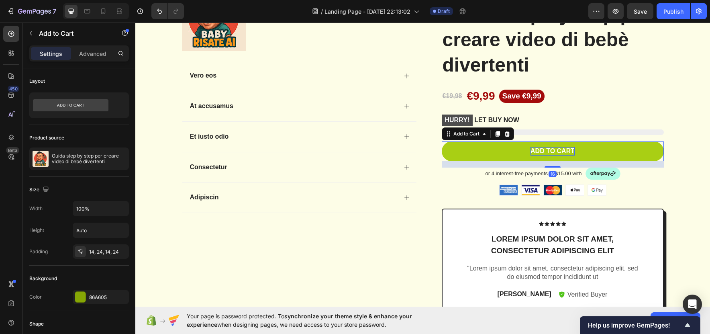
click at [557, 149] on div "Add to cart" at bounding box center [553, 151] width 44 height 8
click at [557, 149] on p "Add to cart" at bounding box center [553, 151] width 44 height 8
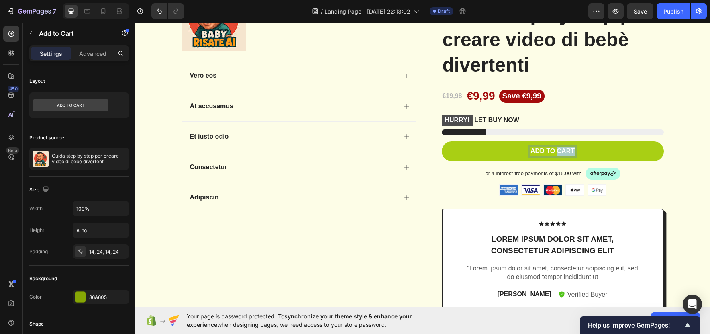
click at [557, 149] on p "Add to cart" at bounding box center [553, 151] width 44 height 8
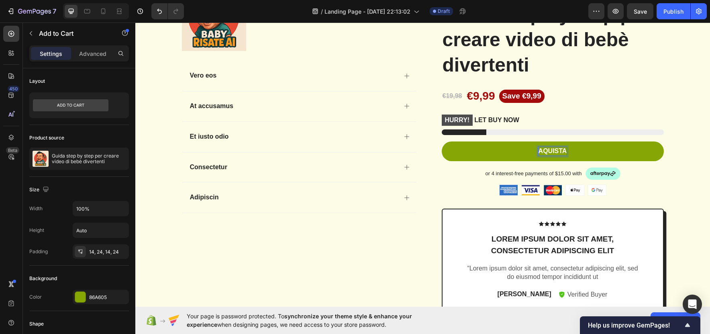
click at [442, 141] on button "aquista" at bounding box center [553, 151] width 222 height 20
click at [642, 201] on div "Icon Icon Icon Icon Icon Icon List 1,000+ Verified Reviews! Text Block Row Guid…" at bounding box center [553, 218] width 222 height 462
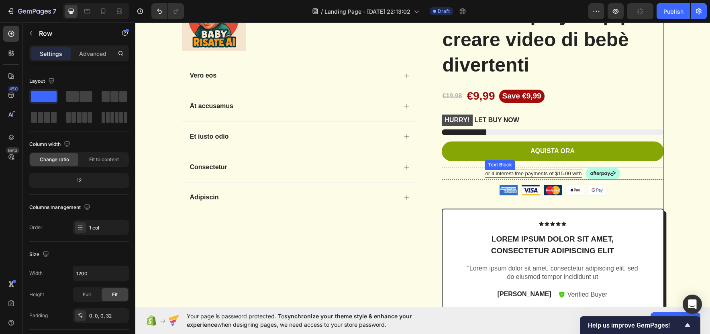
click at [538, 172] on p "or 4 interest-free payments of $15.00 with" at bounding box center [534, 173] width 96 height 7
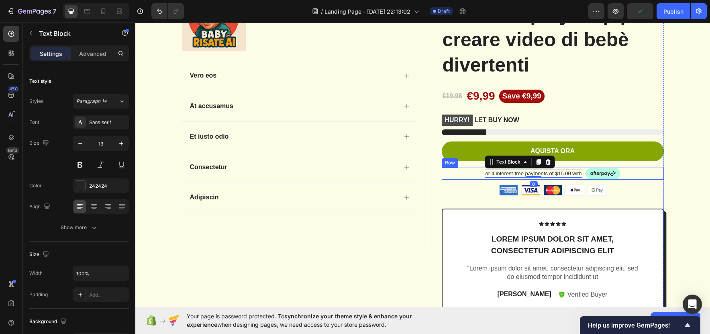
click at [622, 176] on div "or 4 interest-free payments of $15.00 with Text Block 0 Image Row" at bounding box center [553, 174] width 222 height 12
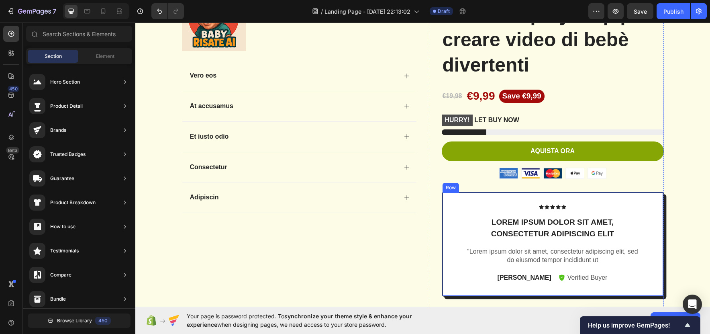
click at [644, 210] on div "Icon Icon Icon Icon Icon Icon List Lorem ipsum dolor sit amet, consectetur adip…" at bounding box center [553, 244] width 222 height 105
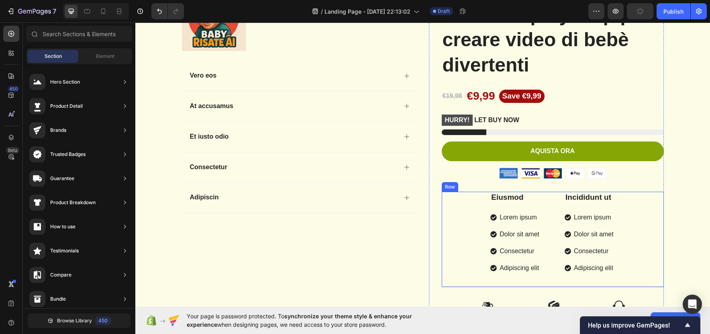
click at [641, 235] on div "Eiusmod Text Block Lorem ipsum Dolor sit amet Consectetur Adipiscing elit Item …" at bounding box center [553, 240] width 222 height 96
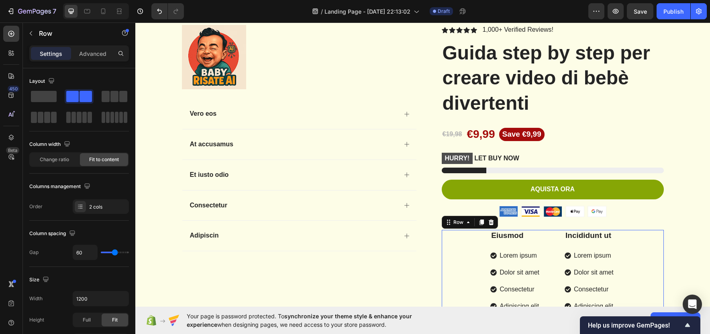
scroll to position [325, 0]
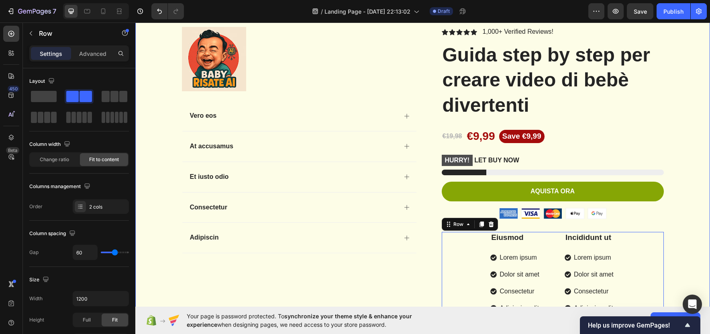
click at [682, 172] on div "Product Images Vero eos At accusamus Et iusto odio Consectetur Adipiscin Accord…" at bounding box center [422, 199] width 563 height 344
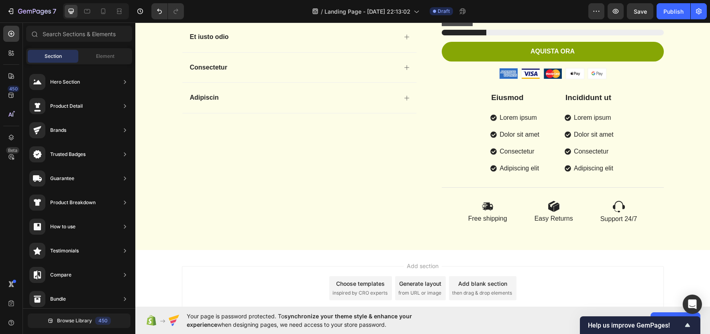
scroll to position [473, 0]
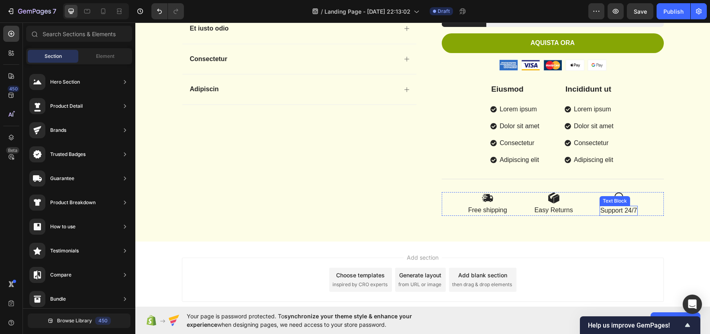
click at [624, 212] on p "Support 24/7" at bounding box center [619, 211] width 37 height 8
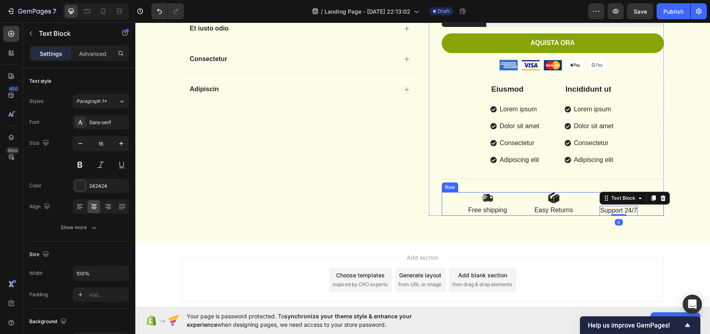
click at [647, 210] on div "Image Free shipping Text Block Image Easy Returns Text Block Image Support 24/7…" at bounding box center [553, 204] width 222 height 24
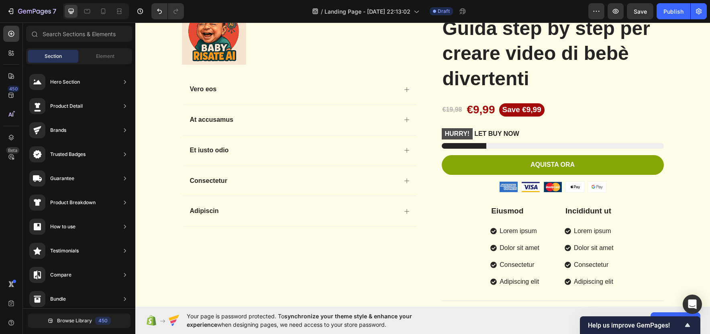
scroll to position [335, 0]
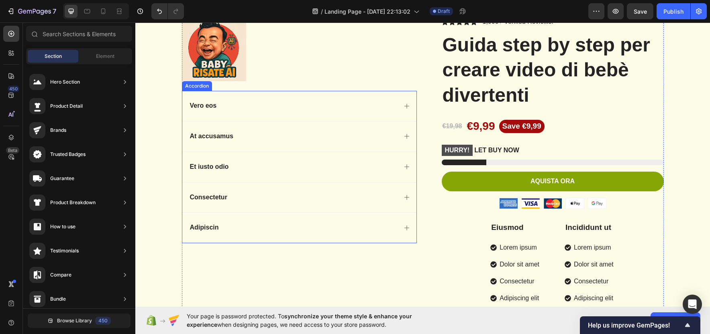
click at [385, 109] on div "Vero eos" at bounding box center [293, 105] width 209 height 11
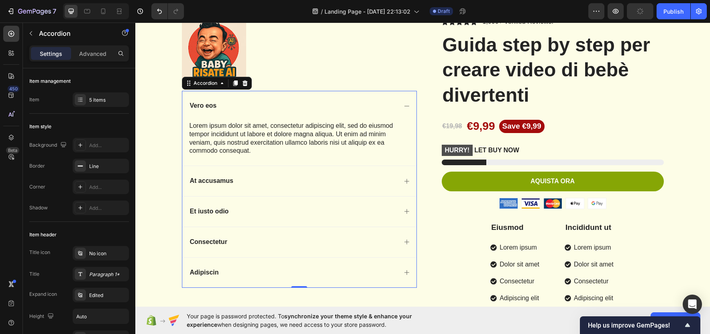
click at [405, 180] on icon at bounding box center [407, 181] width 6 height 6
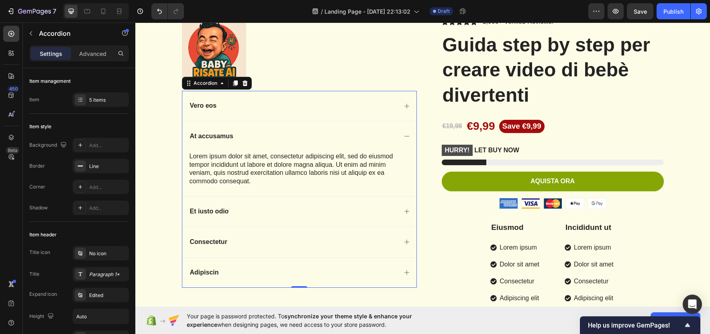
click at [404, 106] on icon at bounding box center [407, 106] width 6 height 6
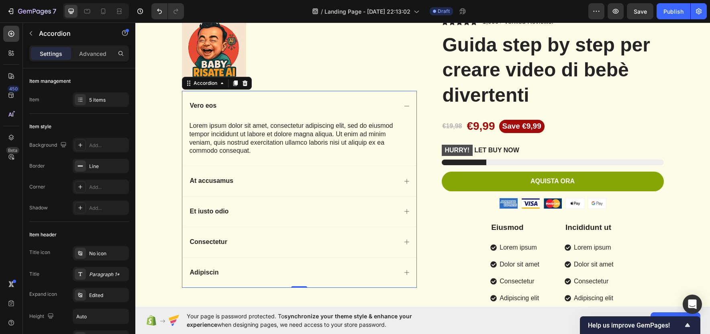
click at [340, 108] on div "Vero eos" at bounding box center [293, 105] width 209 height 11
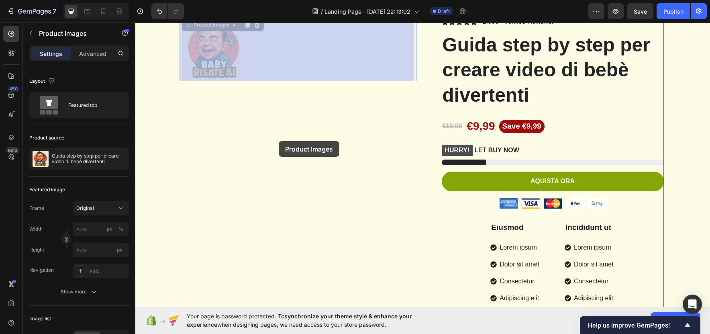
click at [279, 141] on div at bounding box center [422, 79] width 575 height 784
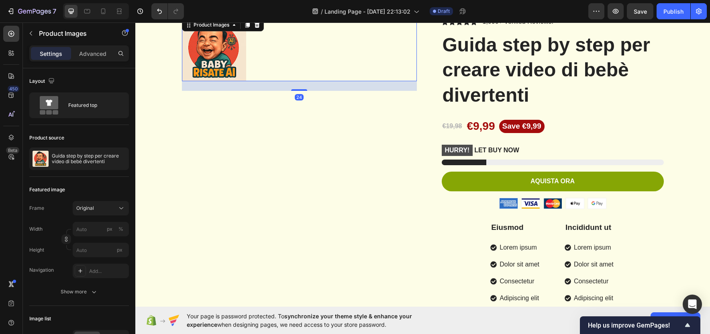
click at [215, 52] on img at bounding box center [214, 49] width 64 height 64
click at [96, 230] on input "px %" at bounding box center [101, 229] width 56 height 14
click at [97, 250] on p "Full 100%" at bounding box center [99, 248] width 47 height 7
type input "100"
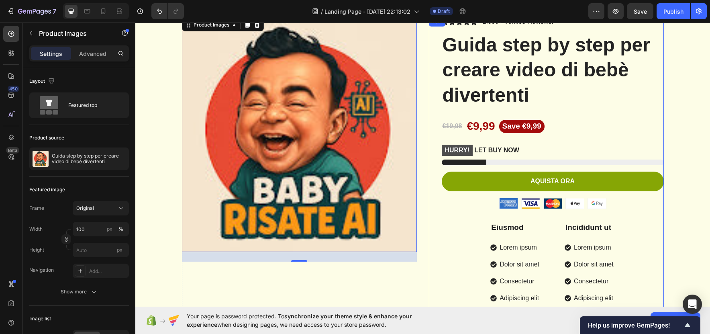
click at [442, 226] on div "Eiusmod Text Block Lorem ipsum Dolor sit amet Consectetur Adipiscing elit Item …" at bounding box center [553, 270] width 222 height 96
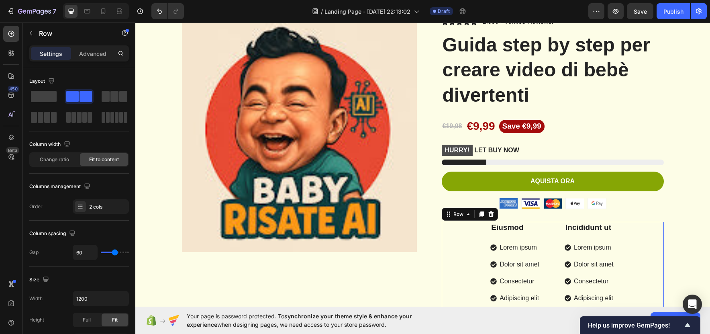
click at [636, 244] on div "Eiusmod Text Block Lorem ipsum Dolor sit amet Consectetur Adipiscing elit Item …" at bounding box center [553, 270] width 222 height 96
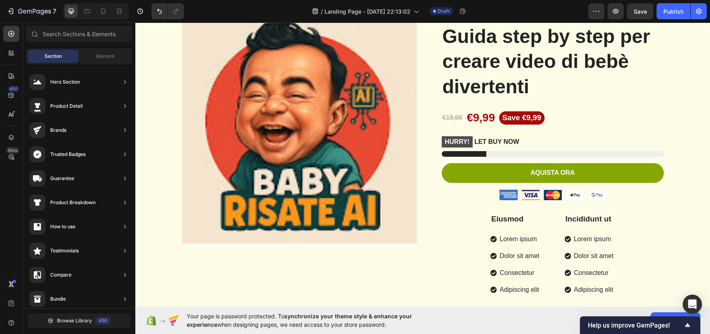
scroll to position [326, 0]
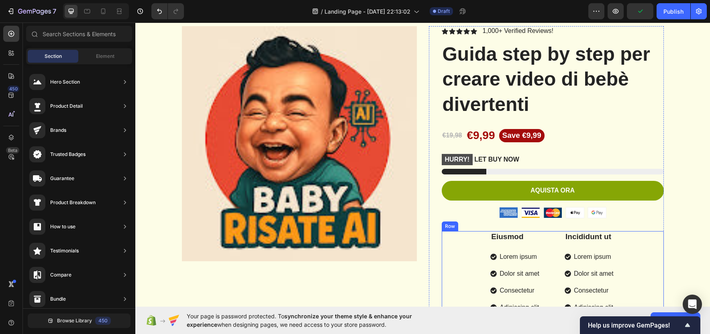
click at [644, 240] on div "Eiusmod Text Block Lorem ipsum Dolor sit amet Consectetur Adipiscing elit Item …" at bounding box center [553, 279] width 222 height 96
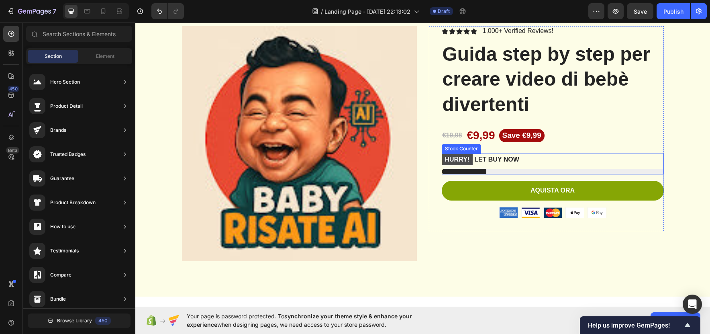
click at [502, 160] on p "HURRY! LET BUY NOW" at bounding box center [481, 159] width 78 height 12
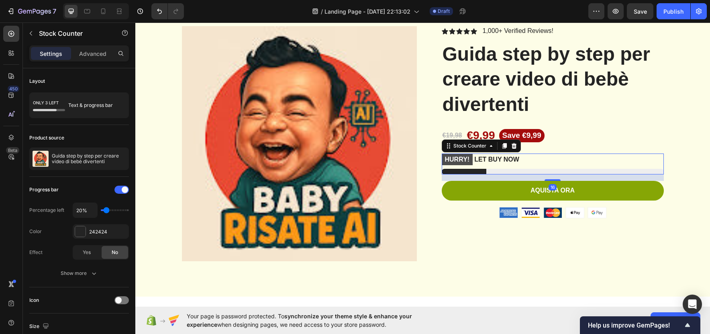
click at [528, 159] on div "HURRY! LET BUY NOW" at bounding box center [553, 159] width 222 height 12
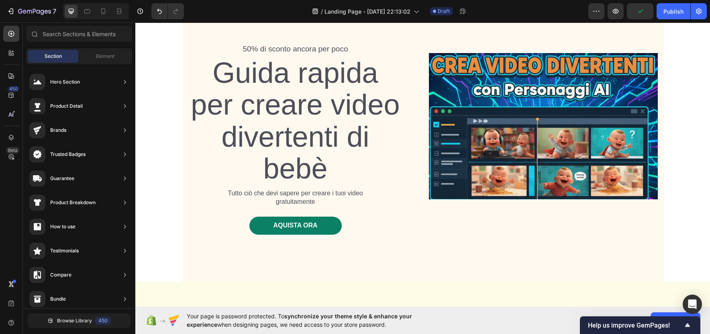
scroll to position [31, 0]
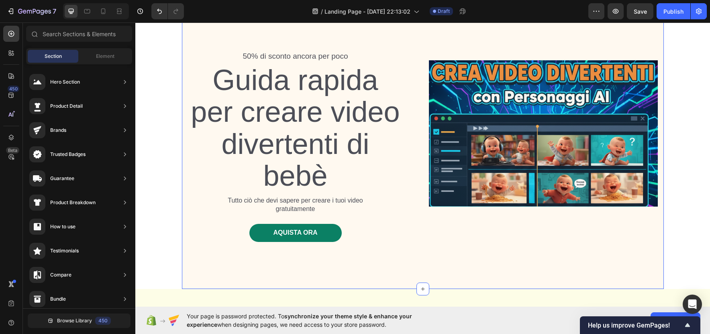
click at [649, 278] on div "50% di sconto ancora per poco Text Block Guida rapida per creare video diverten…" at bounding box center [423, 148] width 482 height 281
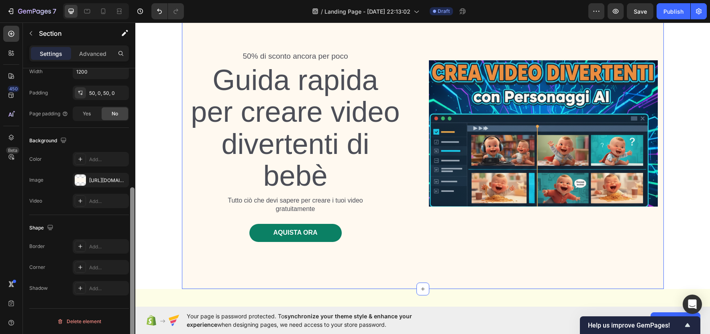
scroll to position [190, 0]
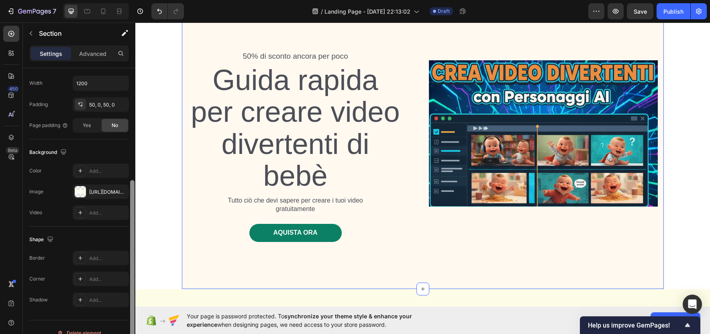
drag, startPoint x: 268, startPoint y: 231, endPoint x: 143, endPoint y: 174, distance: 137.3
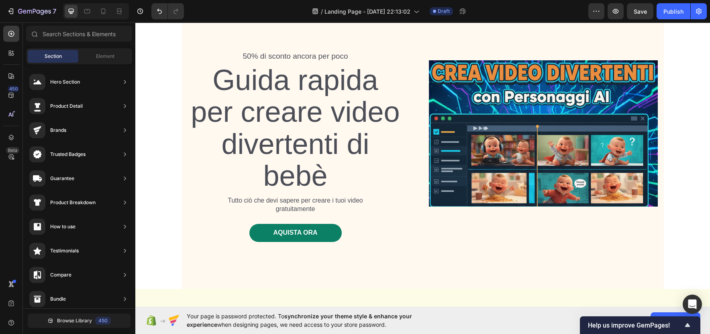
scroll to position [0, 0]
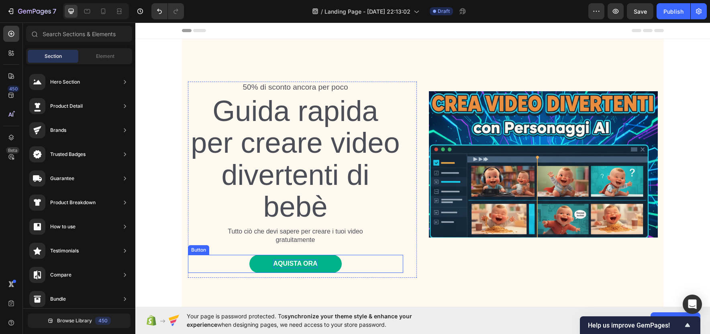
click at [301, 263] on p "AQUISTA ORA" at bounding box center [295, 264] width 44 height 8
click at [253, 264] on button "AQUISTA ORA" at bounding box center [296, 264] width 92 height 18
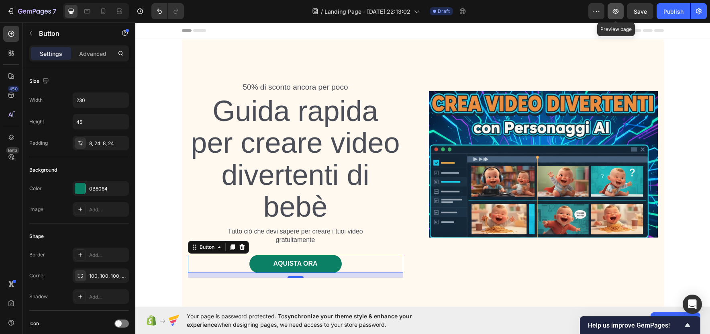
click at [616, 8] on icon "button" at bounding box center [616, 11] width 8 height 8
click at [327, 31] on div "Header" at bounding box center [423, 31] width 482 height 16
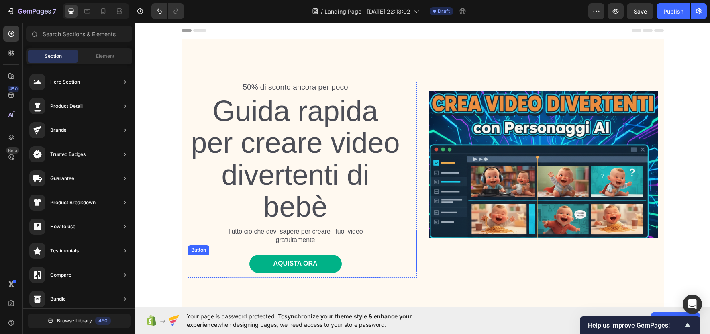
click at [335, 264] on button "AQUISTA ORA" at bounding box center [296, 264] width 92 height 18
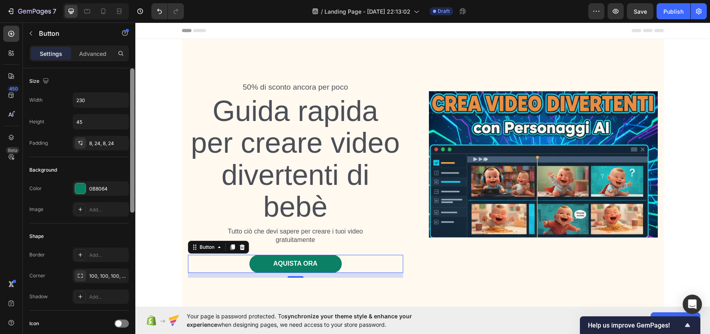
drag, startPoint x: 134, startPoint y: 84, endPoint x: 132, endPoint y: 72, distance: 11.9
click at [132, 72] on div at bounding box center [132, 140] width 4 height 144
click at [102, 54] on p "Advanced" at bounding box center [92, 53] width 27 height 8
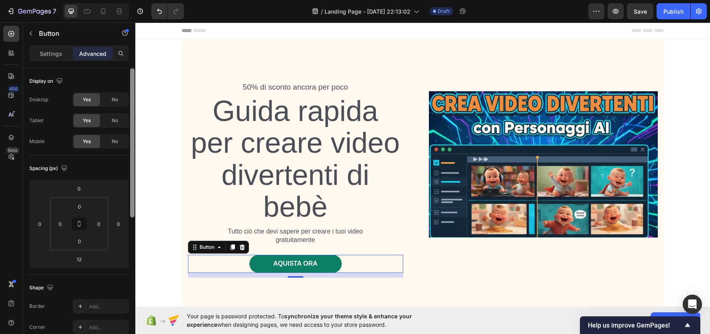
drag, startPoint x: 131, startPoint y: 145, endPoint x: 134, endPoint y: 102, distance: 42.3
click at [134, 102] on div at bounding box center [132, 142] width 4 height 149
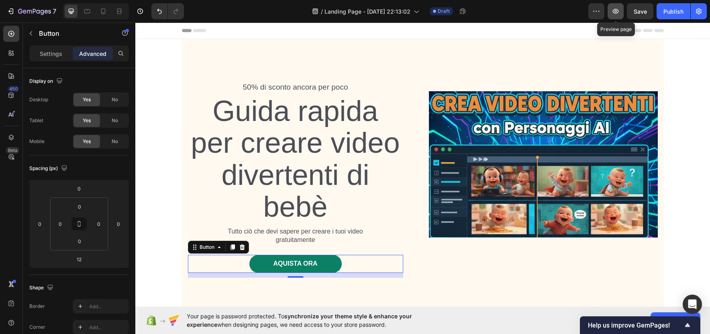
click at [614, 10] on icon "button" at bounding box center [616, 11] width 6 height 5
click at [387, 266] on div "AQUISTA ORA Button 12" at bounding box center [295, 264] width 215 height 18
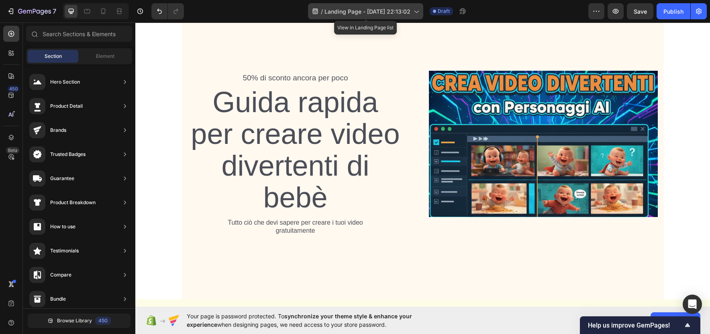
scroll to position [40, 0]
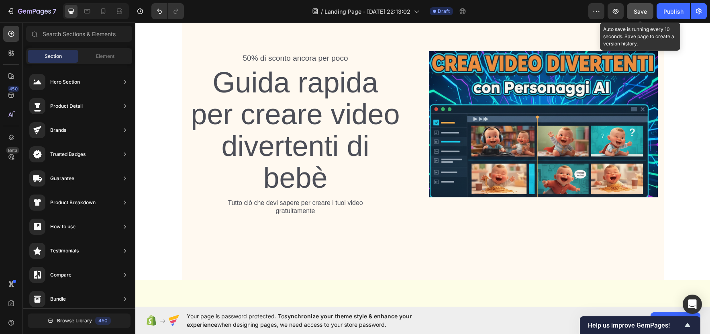
click at [634, 11] on span "Save" at bounding box center [640, 11] width 13 height 7
